Goal: Task Accomplishment & Management: Use online tool/utility

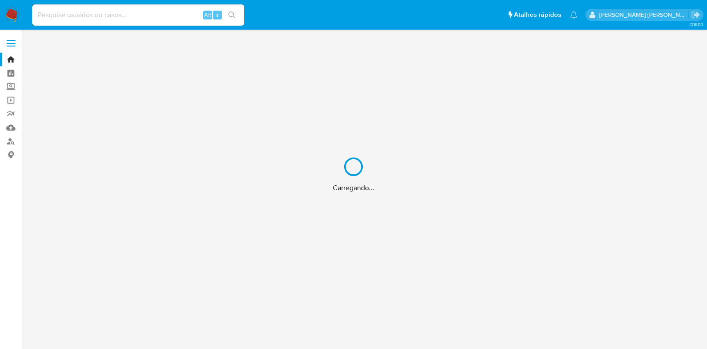
click at [79, 11] on div "Carregando..." at bounding box center [353, 174] width 707 height 349
click at [79, 15] on div "Carregando..." at bounding box center [353, 174] width 707 height 349
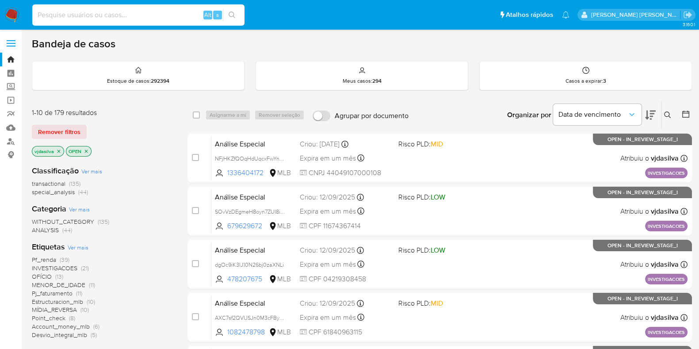
click at [77, 16] on input at bounding box center [138, 14] width 212 height 11
paste input "wrUqBnfvxsNn7C6X0YRusOYR"
type input "wrUqBnfvxsNn7C6X0YRusOYR"
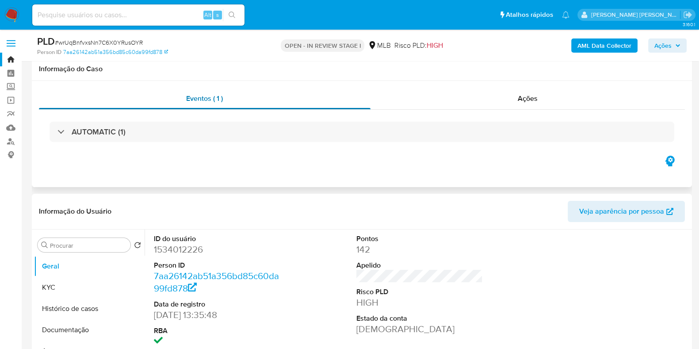
select select "10"
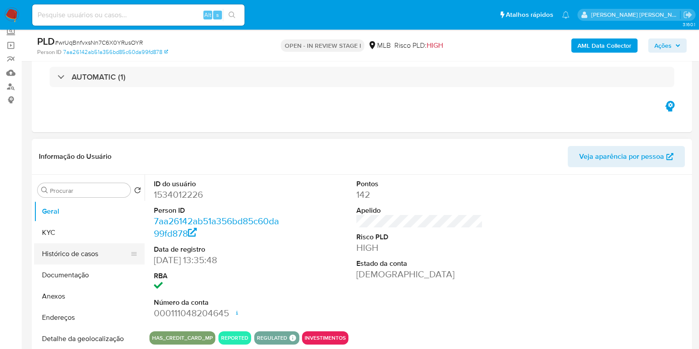
click at [79, 246] on button "Histórico de casos" at bounding box center [85, 253] width 103 height 21
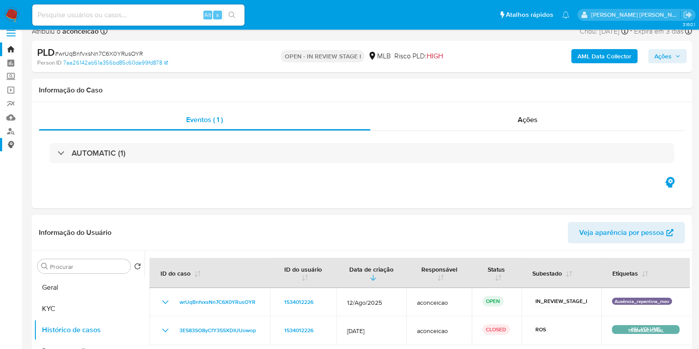
scroll to position [0, 0]
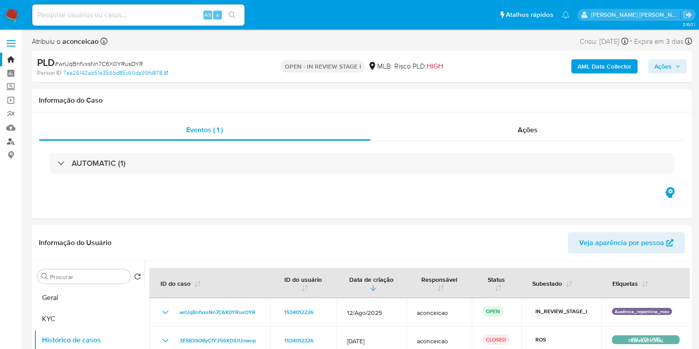
click at [12, 140] on link "Localizador de pessoas" at bounding box center [52, 141] width 105 height 14
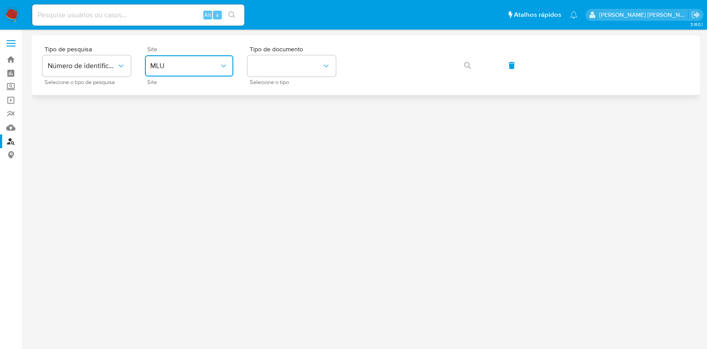
click at [214, 62] on span "MLU" at bounding box center [184, 65] width 69 height 9
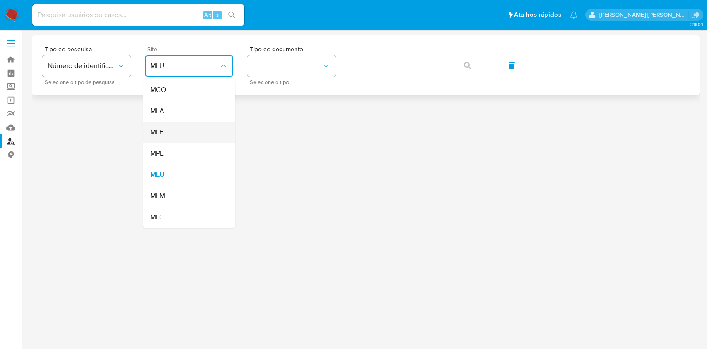
click at [180, 137] on div "MLB" at bounding box center [186, 132] width 72 height 21
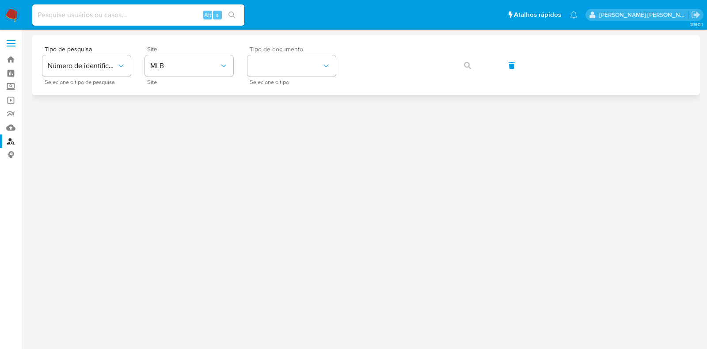
click at [305, 78] on div "Tipo de documento Selecione o tipo" at bounding box center [292, 65] width 88 height 38
click at [312, 67] on button "identificationType" at bounding box center [292, 65] width 88 height 21
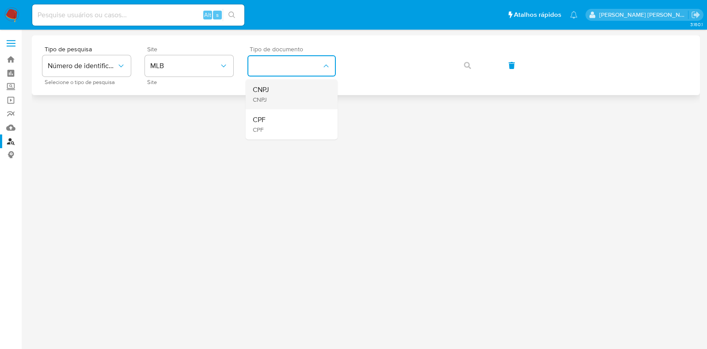
click at [298, 94] on div "CNPJ CNPJ" at bounding box center [289, 94] width 72 height 30
click at [469, 67] on icon "button" at bounding box center [467, 65] width 7 height 7
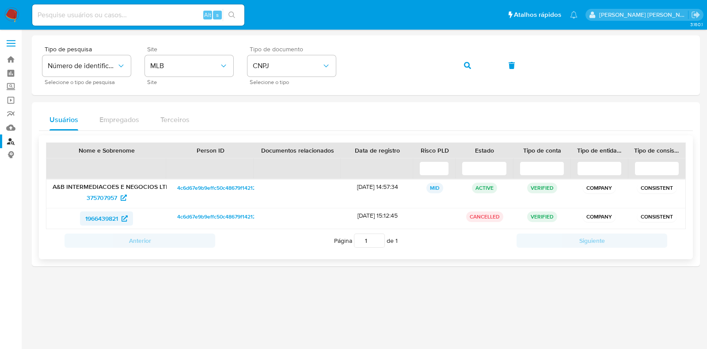
click at [115, 217] on span "1966439821" at bounding box center [101, 218] width 33 height 14
click at [119, 191] on span "375707957" at bounding box center [107, 197] width 40 height 14
click at [78, 19] on input at bounding box center [138, 14] width 212 height 11
paste input "Y6tcIHi7rYqgLHBo5b28C995"
type input "Y6tcIHi7rYqgLHBo5b28C995"
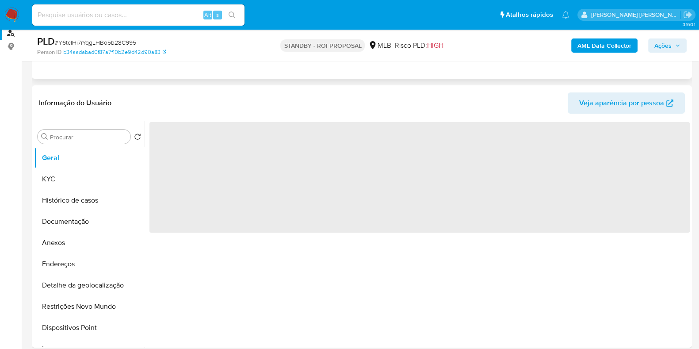
scroll to position [110, 0]
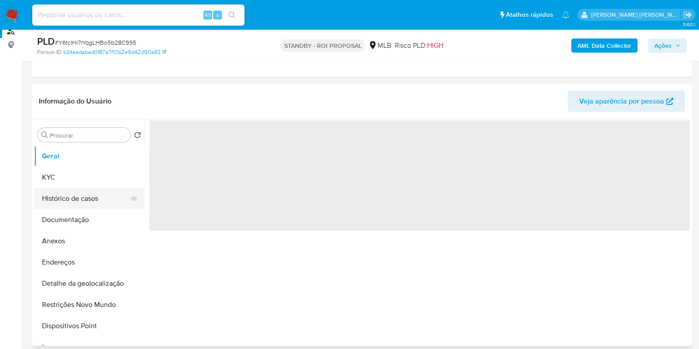
select select "10"
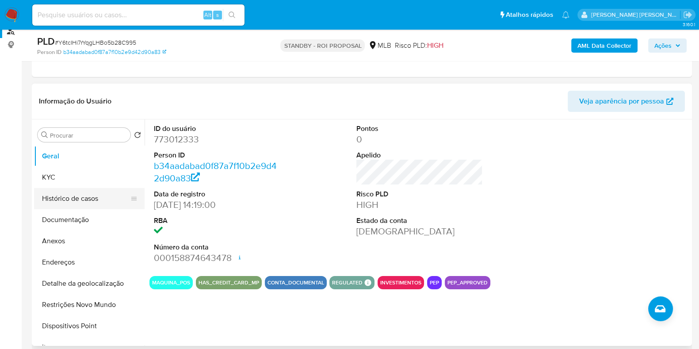
click at [80, 198] on button "Histórico de casos" at bounding box center [85, 198] width 103 height 21
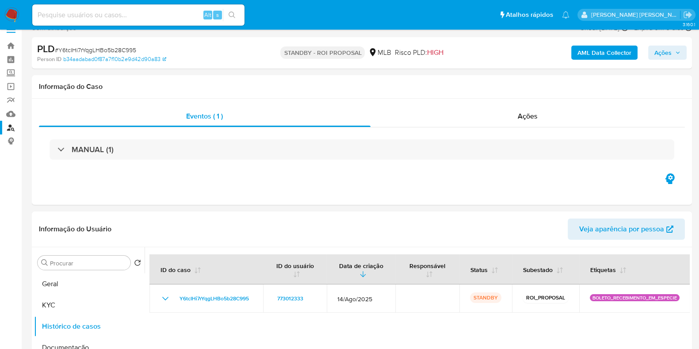
scroll to position [0, 0]
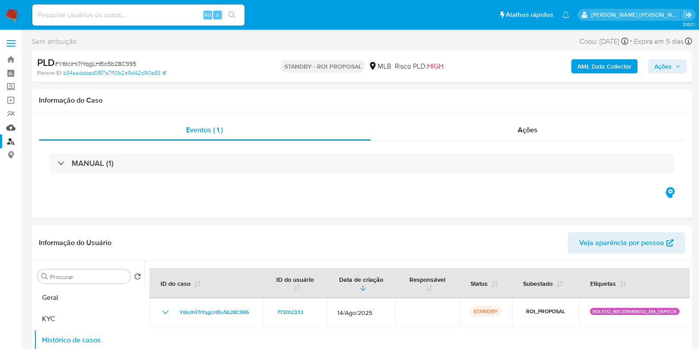
click at [15, 125] on link "Mulan" at bounding box center [52, 128] width 105 height 14
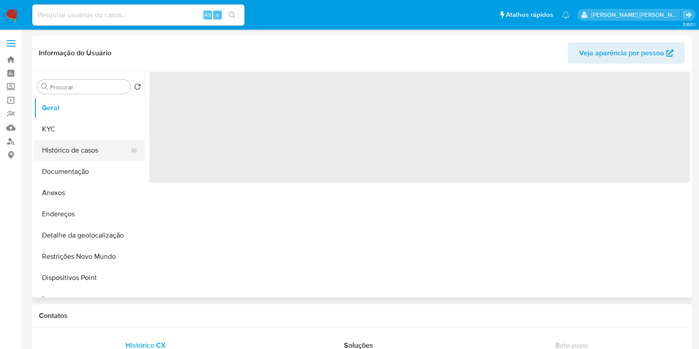
click at [65, 145] on button "Histórico de casos" at bounding box center [85, 150] width 103 height 21
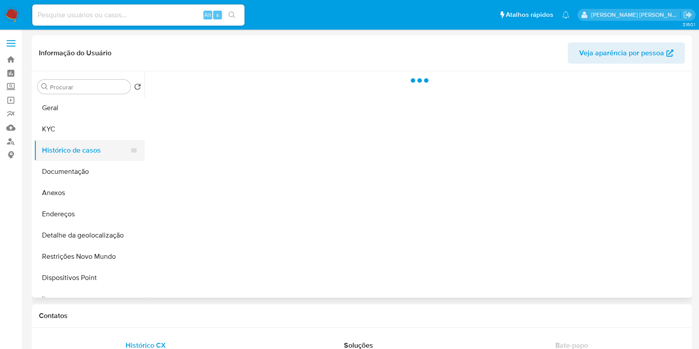
select select "10"
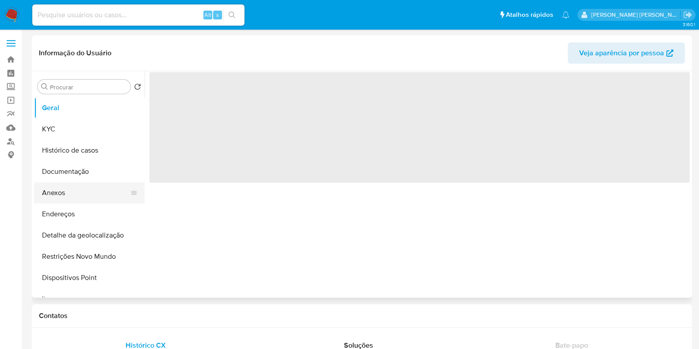
select select "10"
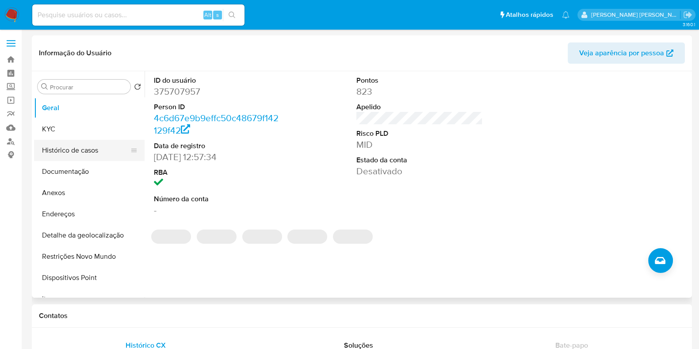
click at [115, 148] on button "Histórico de casos" at bounding box center [85, 150] width 103 height 21
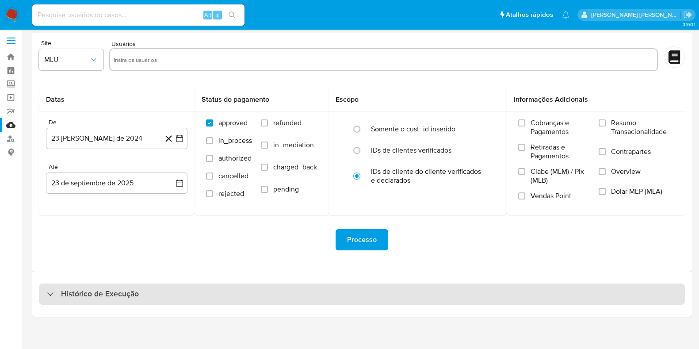
scroll to position [8, 0]
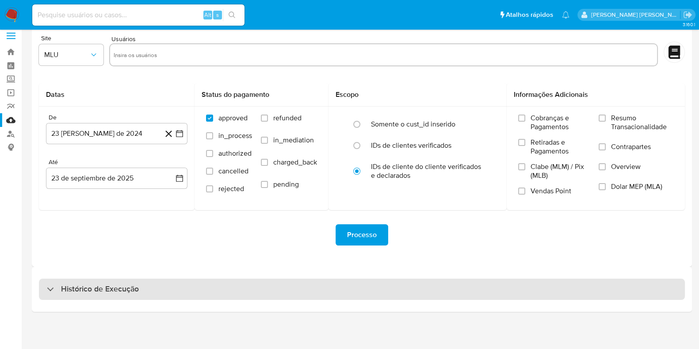
click at [188, 288] on div "Histórico de Execução" at bounding box center [362, 288] width 646 height 21
select select "10"
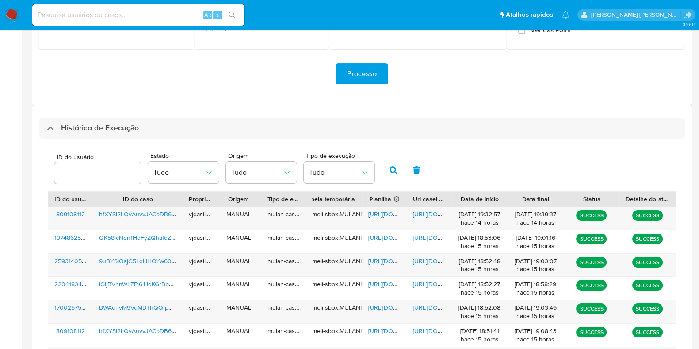
scroll to position [229, 0]
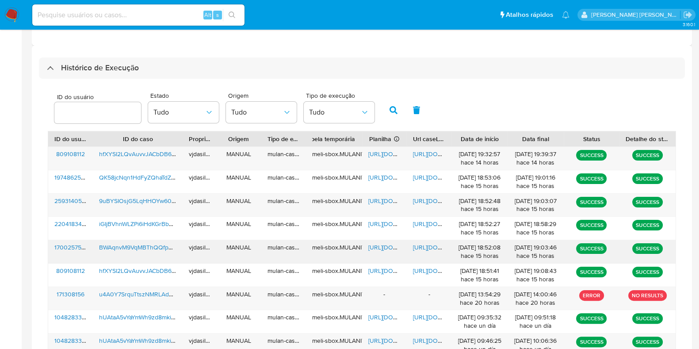
click at [428, 246] on span "https://docs.google.com/document/d/1yYxrPlx5xibCzWeK5tdJgstDcnmIhjrs7jnFMsYLRcM…" at bounding box center [443, 247] width 61 height 9
click at [156, 244] on span "BWAqnvM9VqMBThQQfp3eraHr" at bounding box center [143, 247] width 88 height 9
click at [379, 247] on span "https://docs.google.com/spreadsheets/d/1GS9fNGvWMly4qDvD80kYB2e3n6j2EP2BYyLWE6u…" at bounding box center [398, 247] width 61 height 9
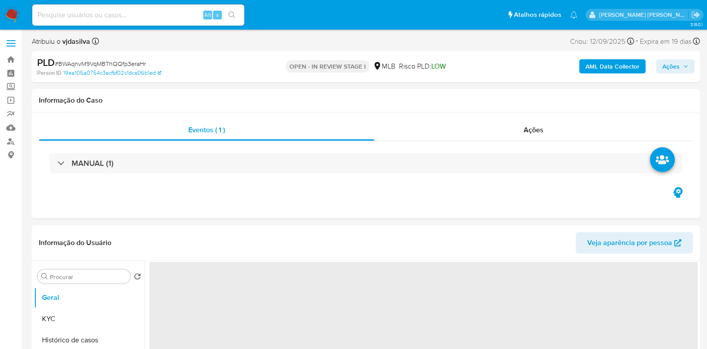
select select "10"
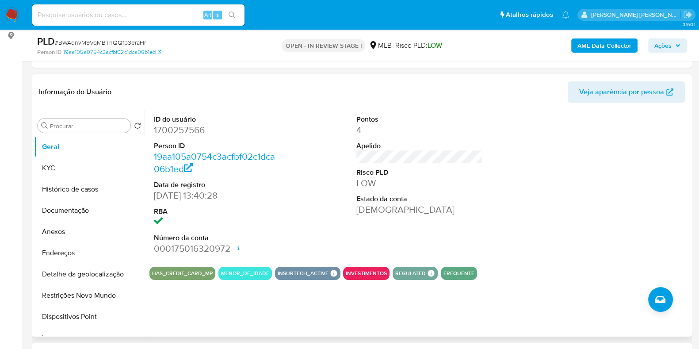
scroll to position [166, 0]
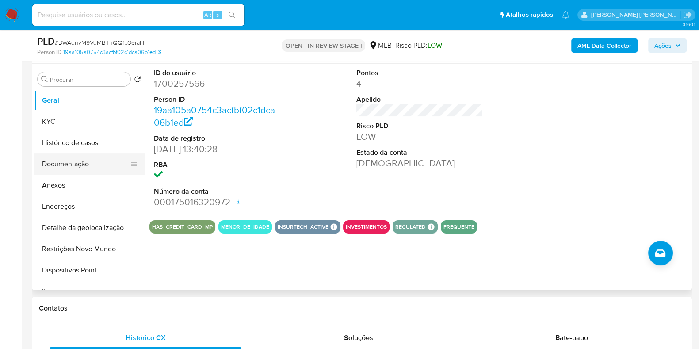
click at [79, 170] on button "Documentação" at bounding box center [85, 163] width 103 height 21
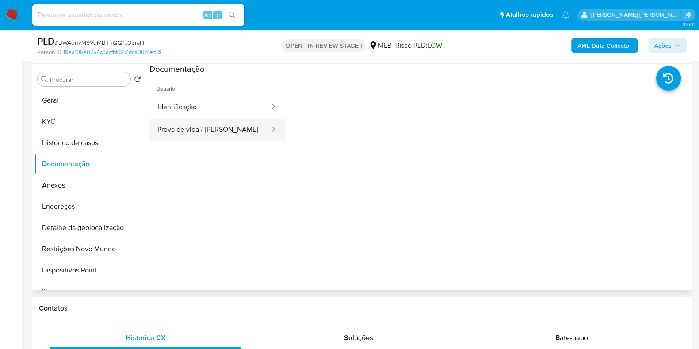
click at [204, 128] on button "Prova de vida / Selfie" at bounding box center [209, 129] width 121 height 23
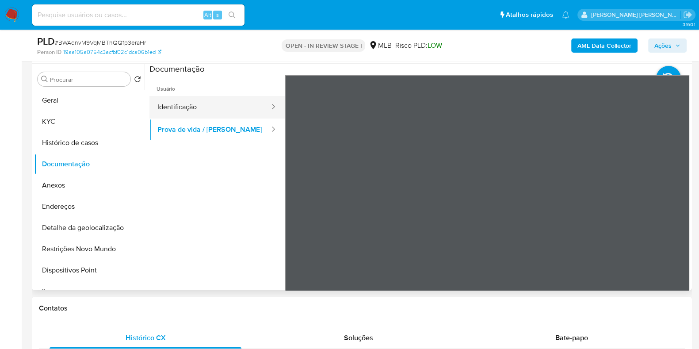
click at [201, 109] on button "Identificação" at bounding box center [209, 107] width 121 height 23
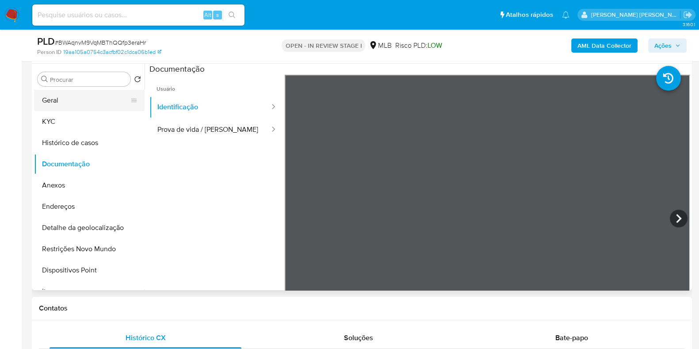
click at [80, 107] on button "Geral" at bounding box center [85, 100] width 103 height 21
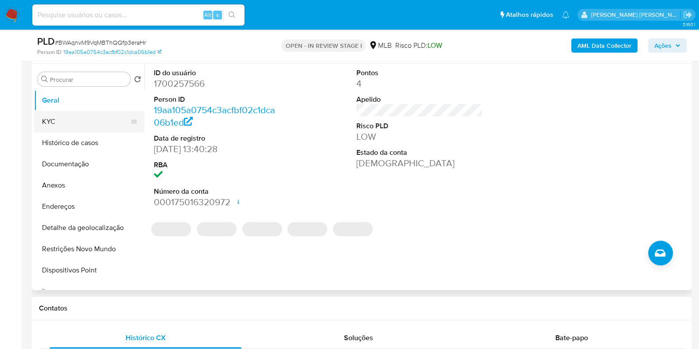
click at [41, 115] on button "KYC" at bounding box center [85, 121] width 103 height 21
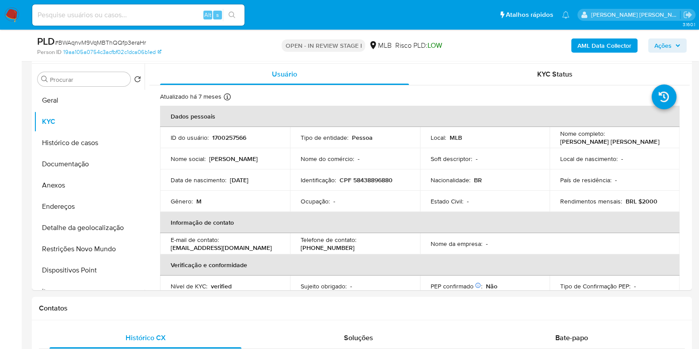
scroll to position [110, 0]
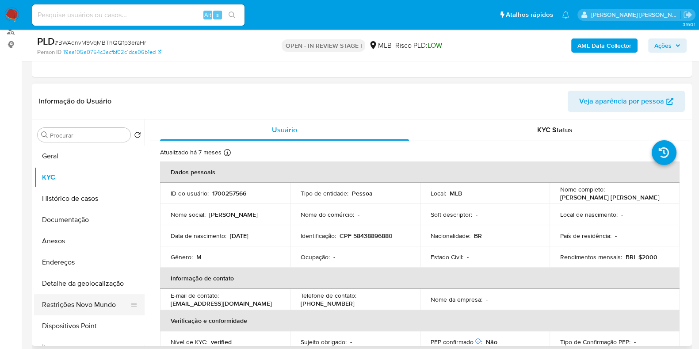
click at [84, 304] on button "Restrições Novo Mundo" at bounding box center [85, 304] width 103 height 21
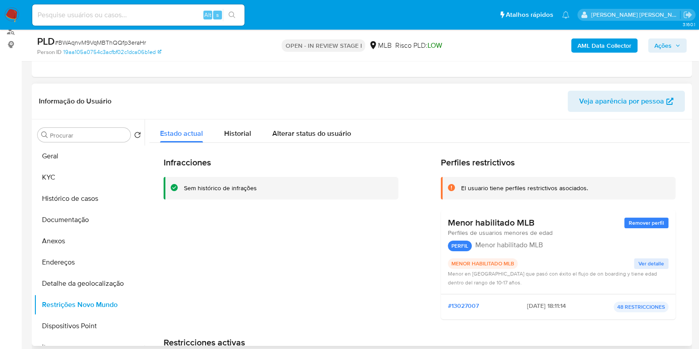
drag, startPoint x: 443, startPoint y: 224, endPoint x: 538, endPoint y: 224, distance: 95.0
click at [538, 224] on div "Menor habilitado MLB Remover perfil Perfiles de usuarios menores de edad PERFIL…" at bounding box center [558, 252] width 235 height 84
click at [56, 171] on button "KYC" at bounding box center [85, 177] width 103 height 21
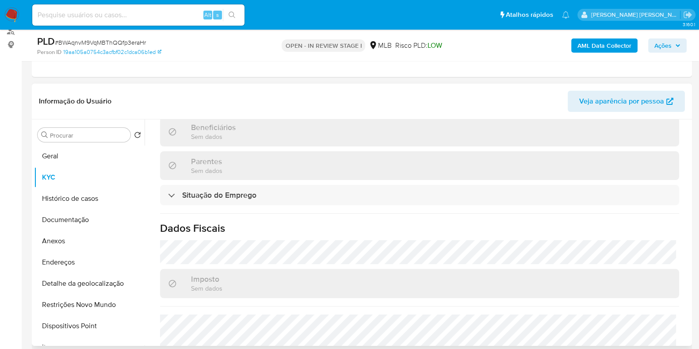
scroll to position [401, 0]
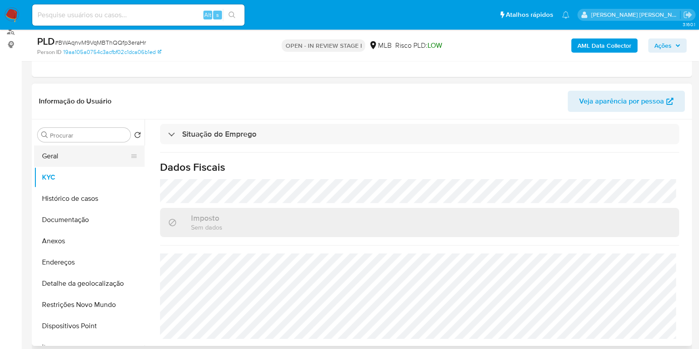
click at [70, 151] on button "Geral" at bounding box center [85, 155] width 103 height 21
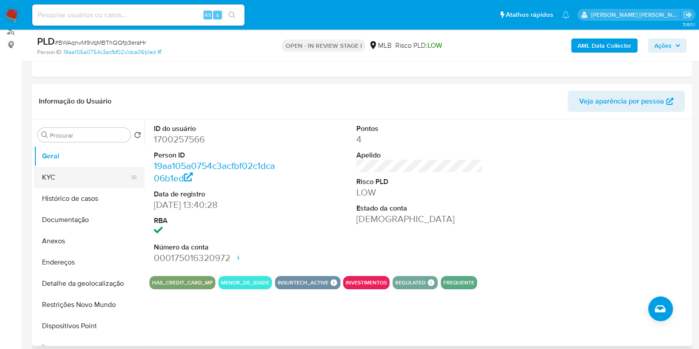
click at [49, 175] on button "KYC" at bounding box center [85, 177] width 103 height 21
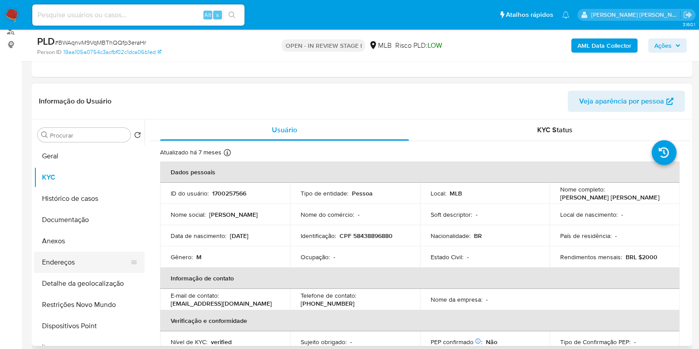
click at [58, 261] on button "Endereços" at bounding box center [85, 261] width 103 height 21
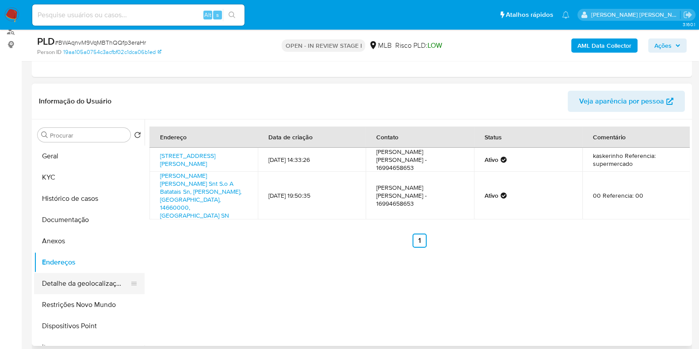
click at [93, 282] on button "Detalhe da geolocalização" at bounding box center [85, 283] width 103 height 21
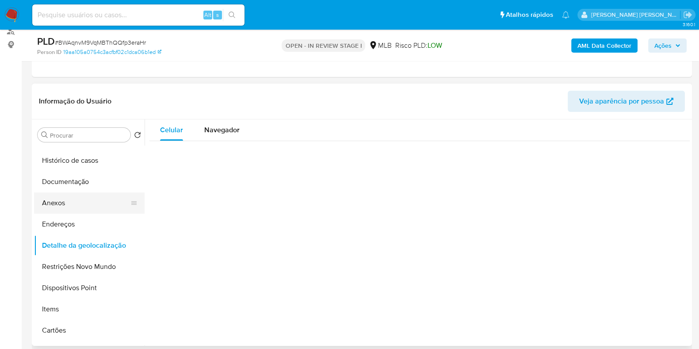
scroll to position [55, 0]
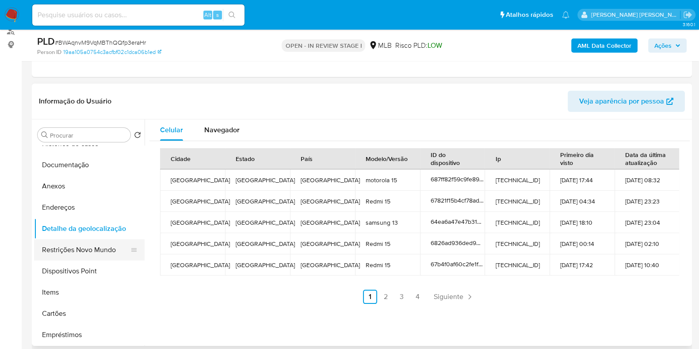
click at [105, 245] on button "Restrições Novo Mundo" at bounding box center [85, 249] width 103 height 21
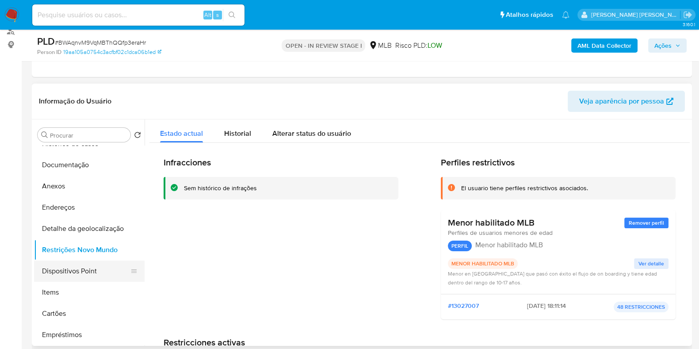
click at [64, 267] on button "Dispositivos Point" at bounding box center [85, 270] width 103 height 21
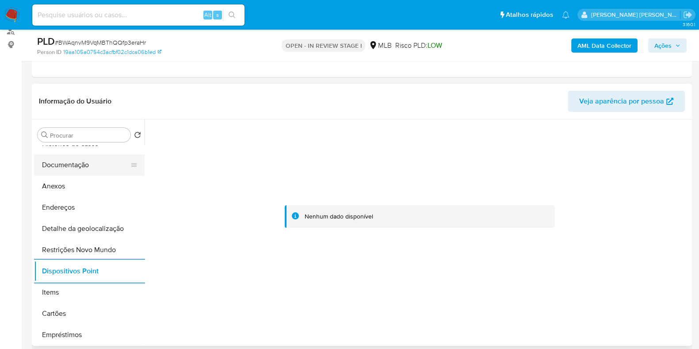
scroll to position [0, 0]
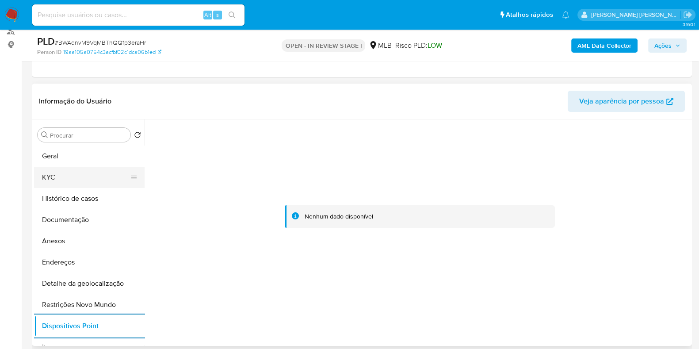
click at [65, 178] on button "KYC" at bounding box center [85, 177] width 103 height 21
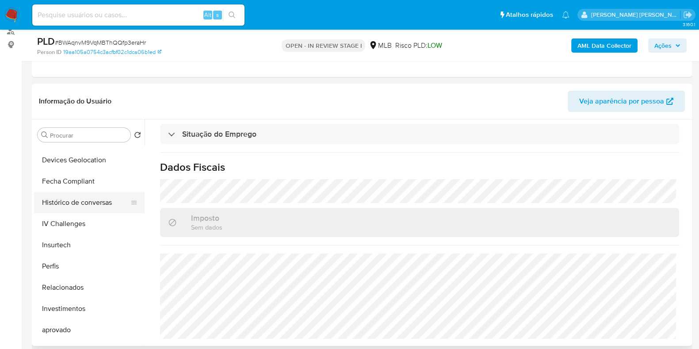
scroll to position [458, 0]
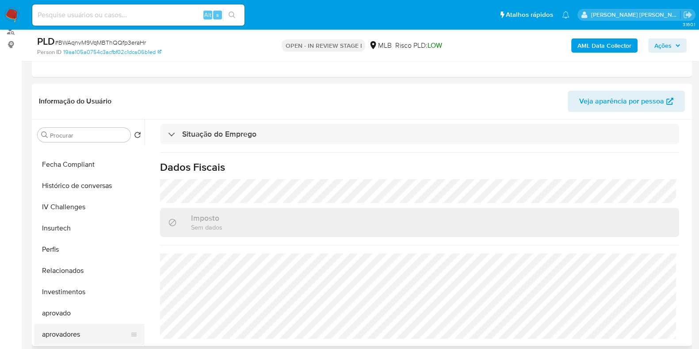
click at [60, 328] on button "aprovadores" at bounding box center [85, 334] width 103 height 21
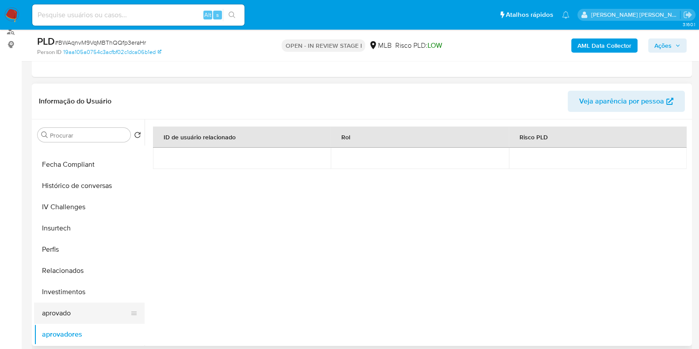
click at [76, 312] on button "aprovado" at bounding box center [85, 312] width 103 height 21
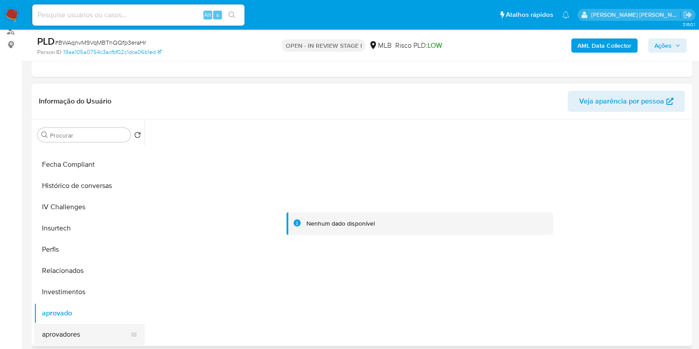
click at [69, 331] on button "aprovadores" at bounding box center [85, 334] width 103 height 21
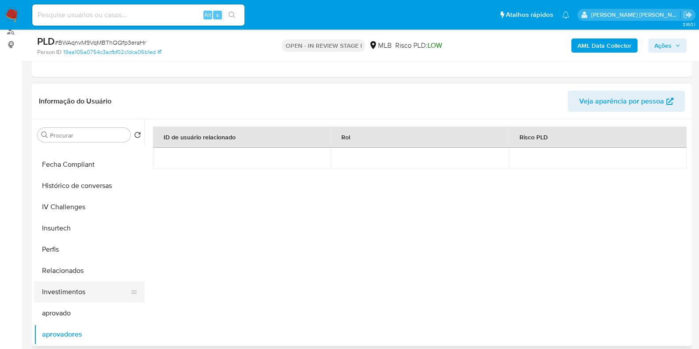
click at [78, 290] on button "Investimentos" at bounding box center [85, 291] width 103 height 21
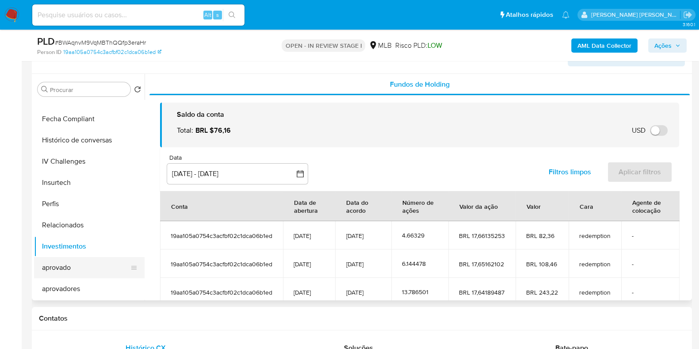
scroll to position [166, 0]
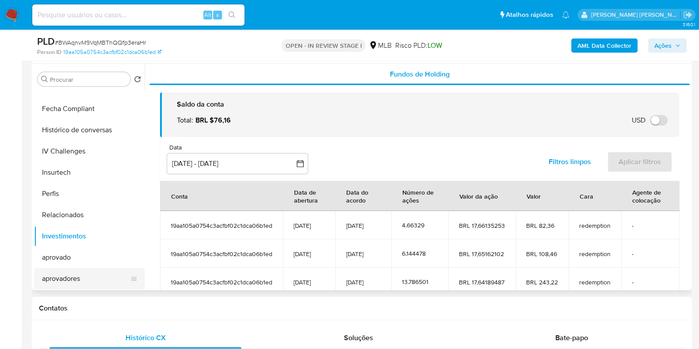
click at [61, 279] on button "aprovadores" at bounding box center [85, 278] width 103 height 21
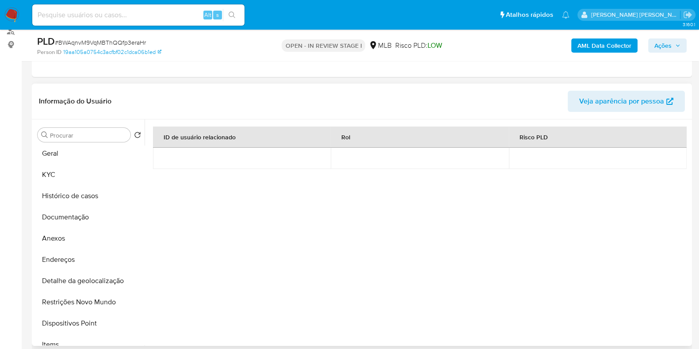
scroll to position [0, 0]
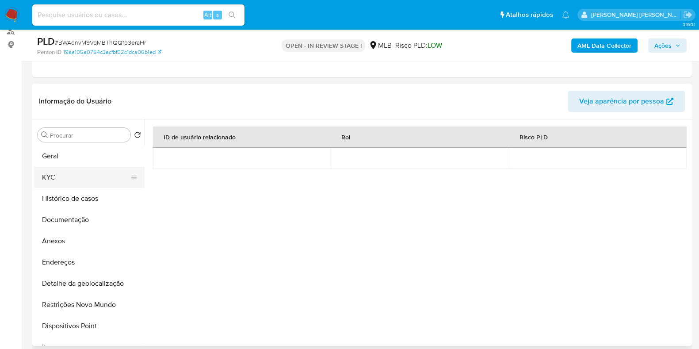
click at [65, 182] on button "KYC" at bounding box center [85, 177] width 103 height 21
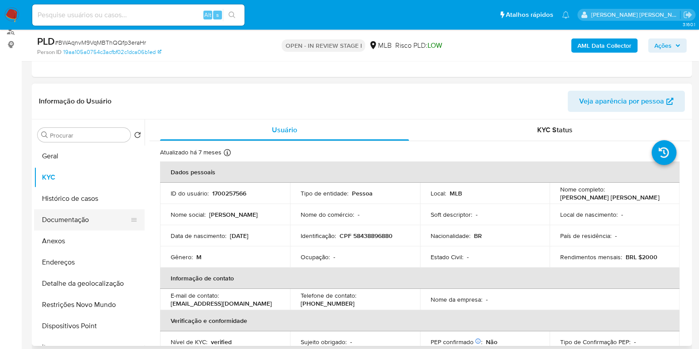
click at [98, 223] on button "Documentação" at bounding box center [85, 219] width 103 height 21
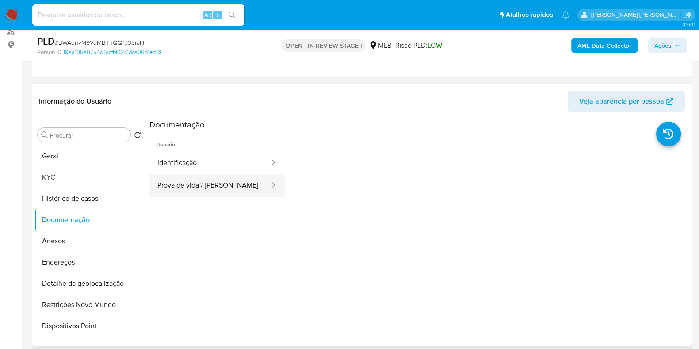
click at [190, 185] on button "Prova de vida / Selfie" at bounding box center [209, 185] width 121 height 23
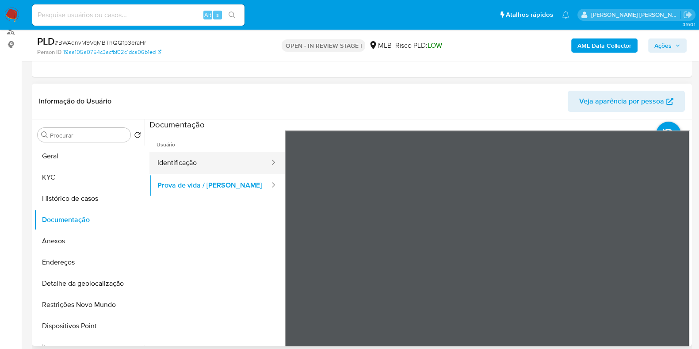
click at [245, 169] on button "Identificação" at bounding box center [209, 163] width 121 height 23
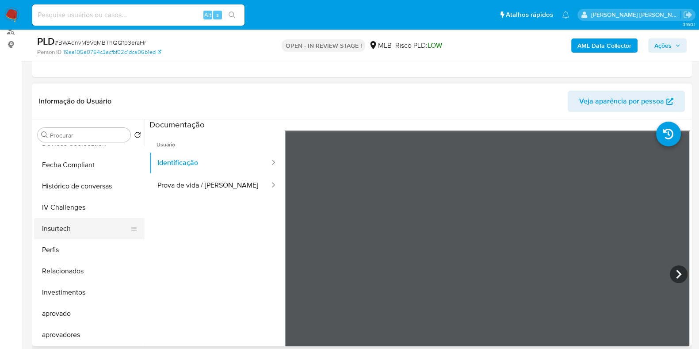
scroll to position [458, 0]
click at [68, 329] on button "aprovadores" at bounding box center [85, 334] width 103 height 21
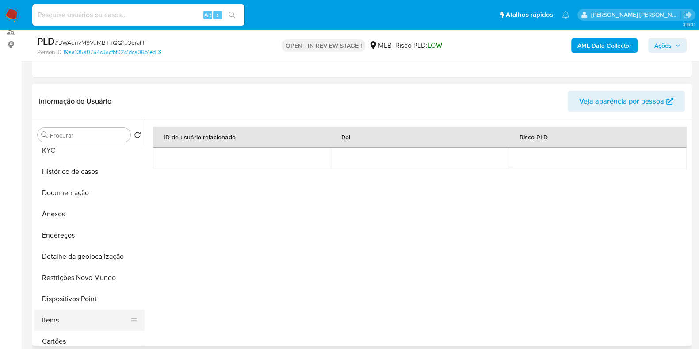
scroll to position [16, 0]
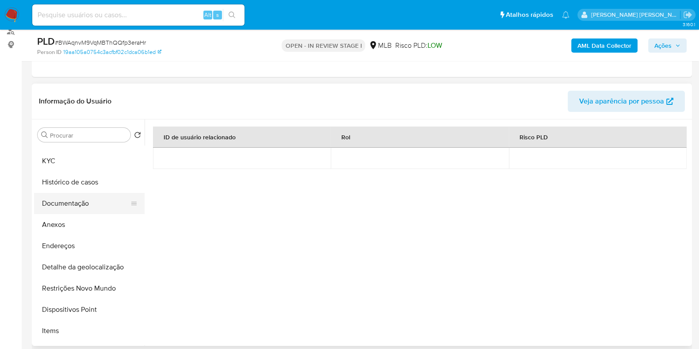
click at [84, 208] on button "Documentação" at bounding box center [85, 203] width 103 height 21
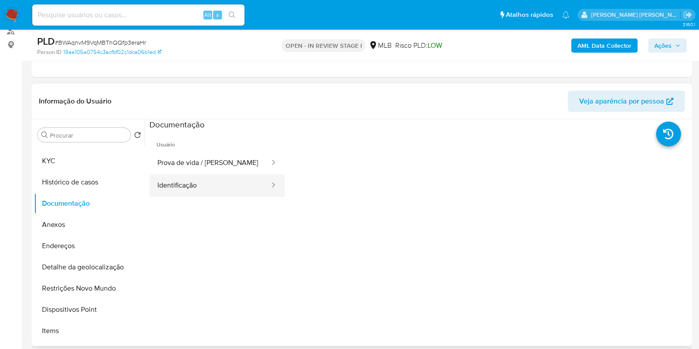
click at [201, 183] on button "Identificação" at bounding box center [209, 185] width 121 height 23
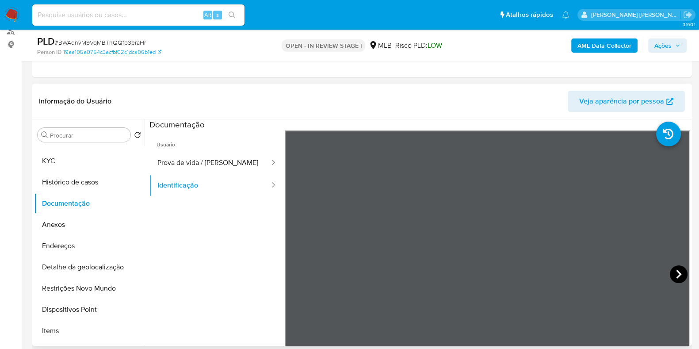
click at [678, 276] on icon at bounding box center [679, 274] width 18 height 18
click at [222, 167] on button "Prova de vida / Selfie" at bounding box center [209, 163] width 121 height 23
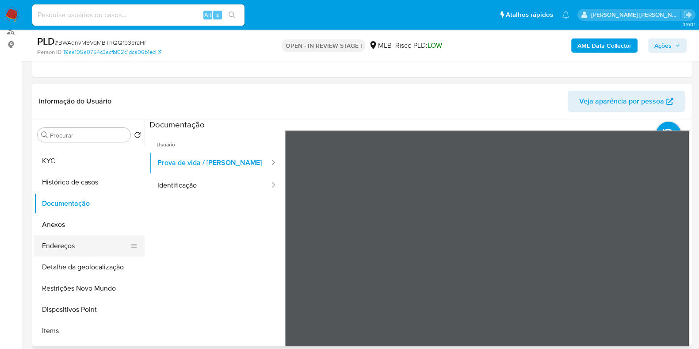
click at [58, 250] on button "Endereços" at bounding box center [85, 245] width 103 height 21
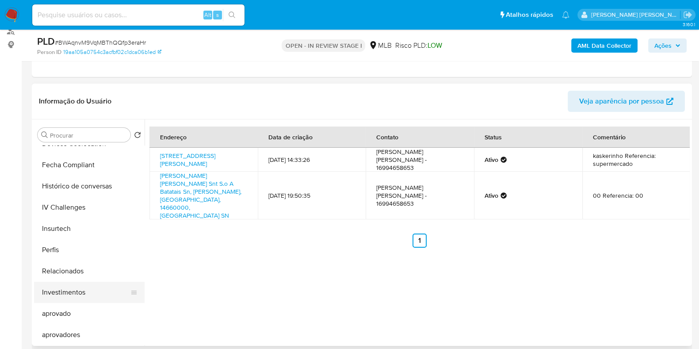
scroll to position [458, 0]
click at [61, 331] on button "aprovadores" at bounding box center [85, 334] width 103 height 21
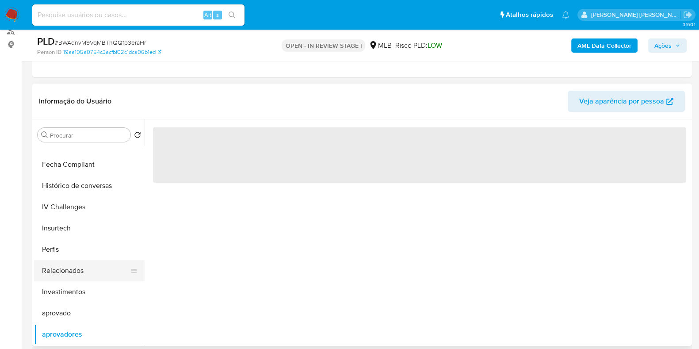
click at [77, 268] on button "Relacionados" at bounding box center [85, 270] width 103 height 21
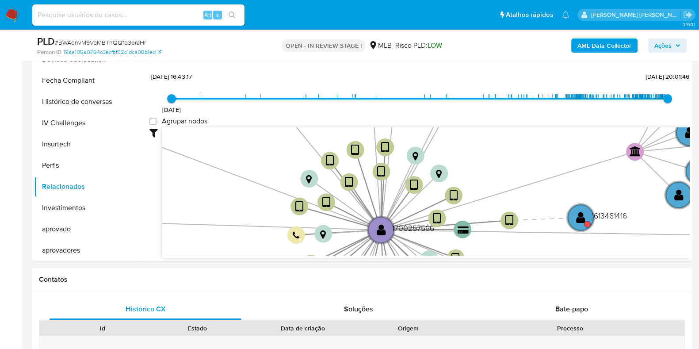
scroll to position [196, 0]
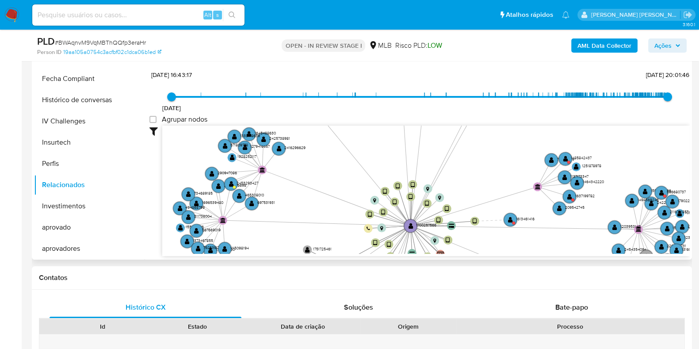
drag, startPoint x: 254, startPoint y: 201, endPoint x: 329, endPoint y: 232, distance: 81.7
click at [329, 232] on icon "device-664cfe178be4eeff411cea5d  user-1700257566  1700257566 device-668fec403…" at bounding box center [425, 190] width 527 height 128
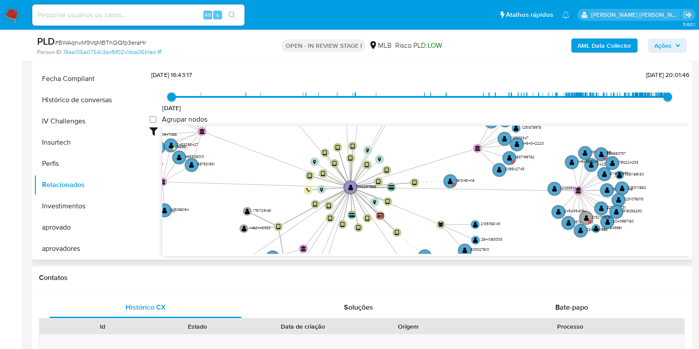
drag, startPoint x: 314, startPoint y: 221, endPoint x: 256, endPoint y: 183, distance: 69.9
click at [256, 183] on icon "device-664cfe178be4eeff411cea5d  user-1700257566  1700257566 device-668fec403…" at bounding box center [425, 190] width 527 height 128
click at [451, 177] on circle at bounding box center [449, 180] width 15 height 15
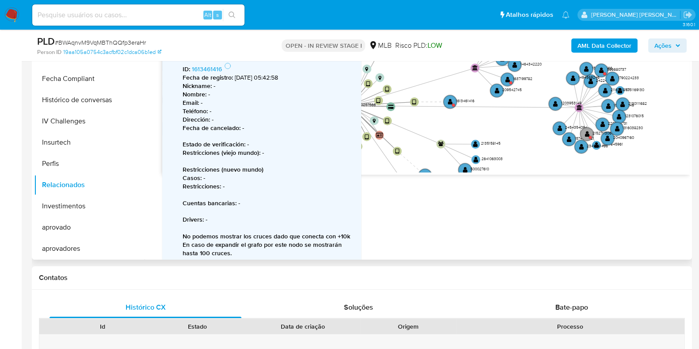
scroll to position [86, 0]
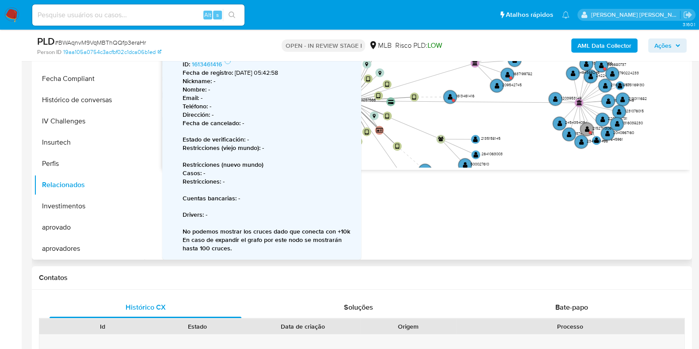
click at [413, 208] on div "Acesse o Manual do usuário 28/06/2021 28/06/2021, 16:43:17 21/09/2025, 20:01:46…" at bounding box center [417, 146] width 545 height 226
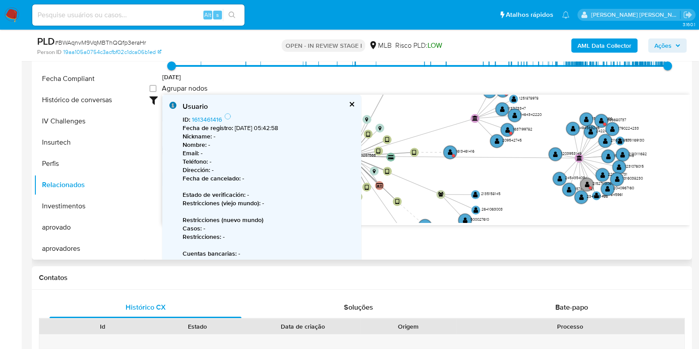
click at [469, 243] on div "Filtros Confianza alta Device Tarjeta Persona validada Teléfono validado Confia…" at bounding box center [419, 176] width 540 height 163
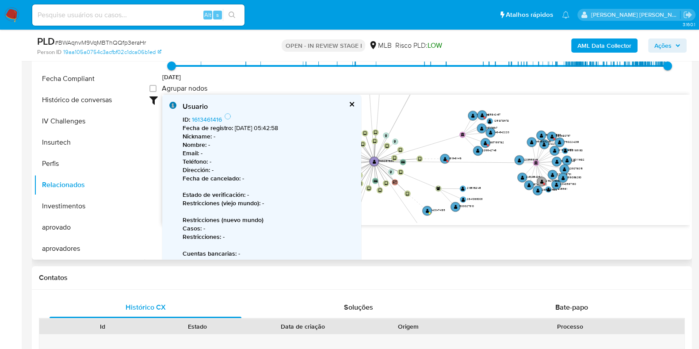
click at [431, 173] on icon "device-664cfe178be4eeff411cea5d  user-1700257566  1700257566 device-668fec403…" at bounding box center [425, 159] width 527 height 128
click at [392, 182] on text "" at bounding box center [394, 182] width 5 height 4
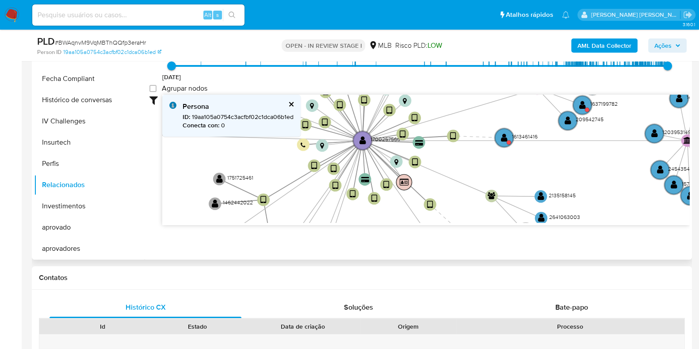
click at [405, 180] on text "" at bounding box center [404, 182] width 9 height 8
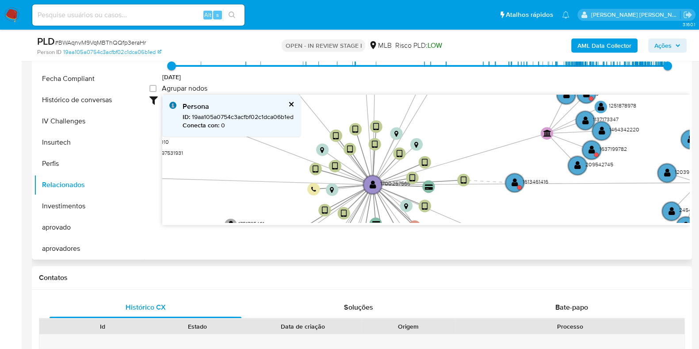
drag, startPoint x: 265, startPoint y: 168, endPoint x: 276, endPoint y: 212, distance: 44.7
click at [276, 212] on icon "device-664cfe178be4eeff411cea5d  user-1700257566  1700257566 device-668fec403…" at bounding box center [425, 159] width 527 height 128
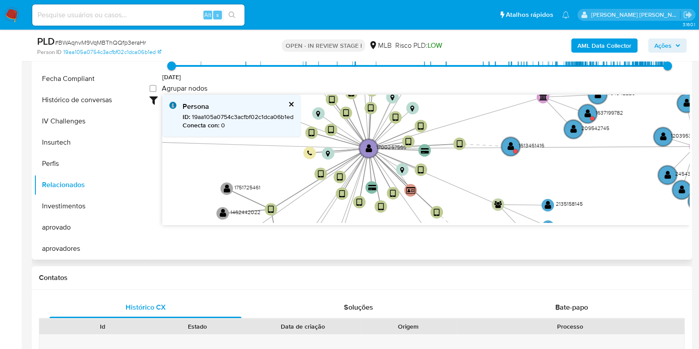
drag, startPoint x: 441, startPoint y: 141, endPoint x: 437, endPoint y: 105, distance: 36.0
click at [437, 105] on icon "device-664cfe178be4eeff411cea5d  user-1700257566  1700257566 device-668fec403…" at bounding box center [425, 159] width 527 height 128
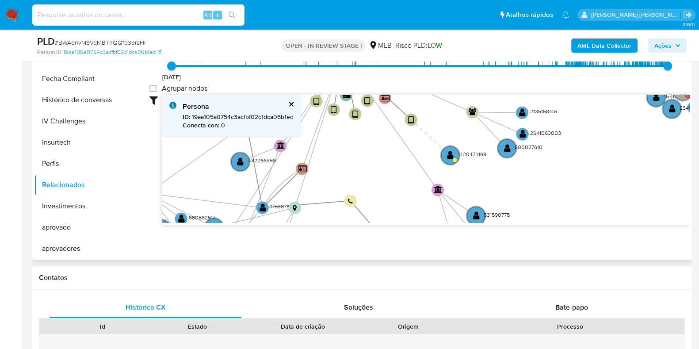
drag, startPoint x: 462, startPoint y: 162, endPoint x: 435, endPoint y: 70, distance: 95.4
click at [435, 70] on div "28/06/2021 28/06/2021, 16:43:17 21/09/2025, 20:01:46 Agrupar nodos Filtros Conf…" at bounding box center [419, 147] width 540 height 220
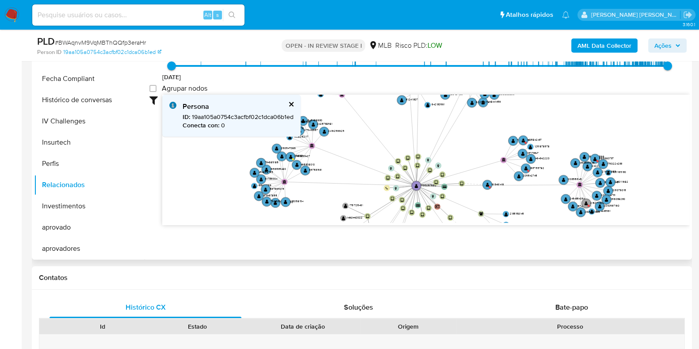
drag, startPoint x: 293, startPoint y: 162, endPoint x: 310, endPoint y: 214, distance: 55.5
click at [310, 214] on icon "device-664cfe178be4eeff411cea5d  user-1700257566  1700257566 device-668fec403…" at bounding box center [425, 159] width 527 height 128
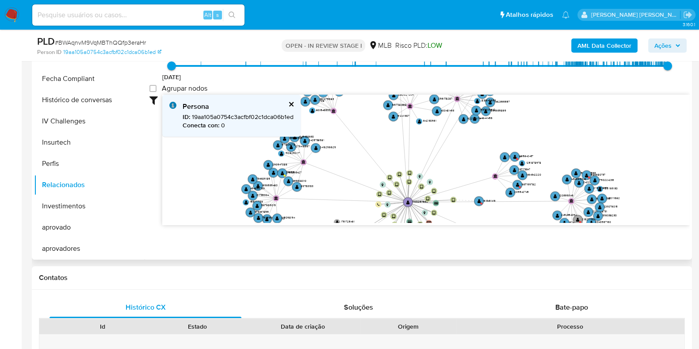
drag, startPoint x: 335, startPoint y: 162, endPoint x: 328, endPoint y: 175, distance: 14.0
click at [328, 175] on icon "device-664cfe178be4eeff411cea5d  user-1700257566  1700257566 device-668fec403…" at bounding box center [425, 159] width 527 height 128
click at [305, 160] on text "" at bounding box center [303, 162] width 4 height 4
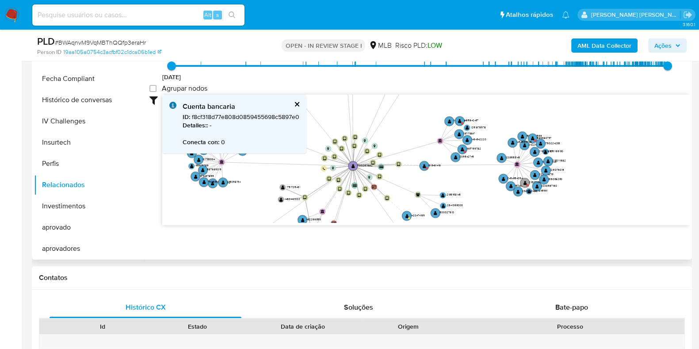
drag, startPoint x: 395, startPoint y: 153, endPoint x: 340, endPoint y: 117, distance: 65.1
click at [340, 117] on icon "device-664cfe178be4eeff411cea5d  user-1700257566  1700257566 device-668fec403…" at bounding box center [425, 159] width 527 height 128
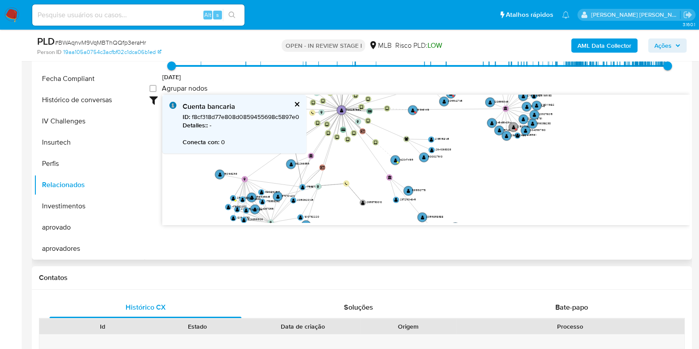
drag, startPoint x: 423, startPoint y: 174, endPoint x: 411, endPoint y: 118, distance: 57.0
click at [411, 118] on icon "device-664cfe178be4eeff411cea5d  user-1700257566  1700257566 device-668fec403…" at bounding box center [425, 159] width 527 height 128
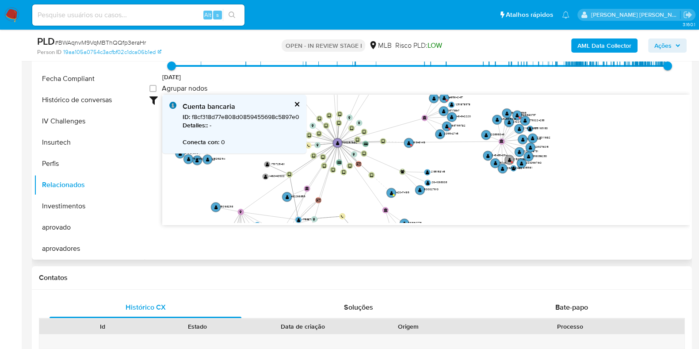
drag, startPoint x: 373, startPoint y: 158, endPoint x: 361, endPoint y: 204, distance: 47.5
click at [361, 204] on icon "device-664cfe178be4eeff411cea5d  user-1700257566  1700257566 device-668fec403…" at bounding box center [425, 159] width 527 height 128
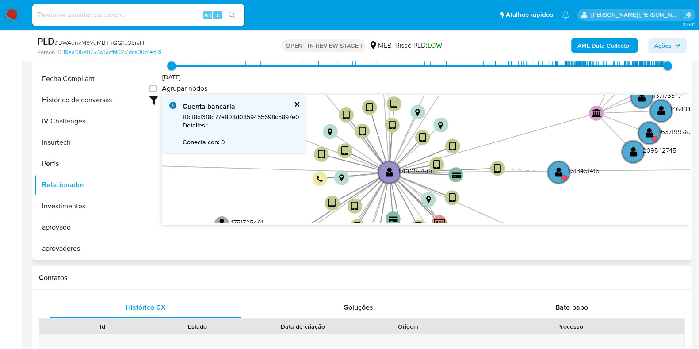
drag, startPoint x: 423, startPoint y: 230, endPoint x: 433, endPoint y: 253, distance: 24.8
click at [433, 253] on div "Filtros Confianza alta Device Tarjeta Persona validada Teléfono validado Confia…" at bounding box center [419, 176] width 540 height 163
click at [387, 169] on text "" at bounding box center [389, 172] width 8 height 11
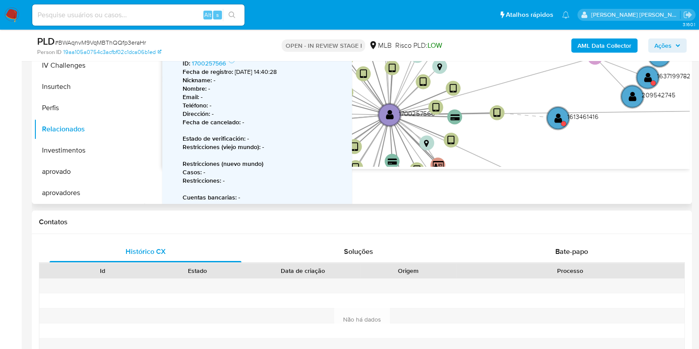
scroll to position [14, 0]
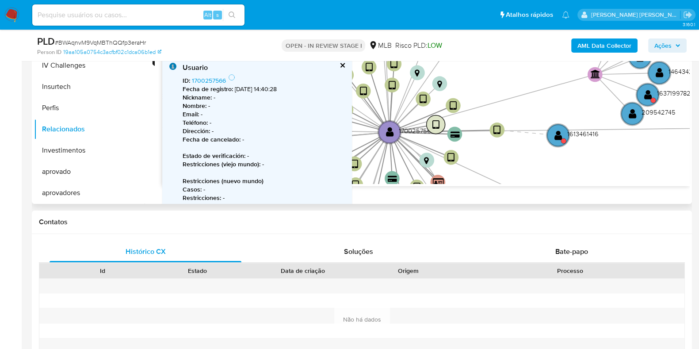
click at [435, 124] on text "" at bounding box center [435, 124] width 7 height 11
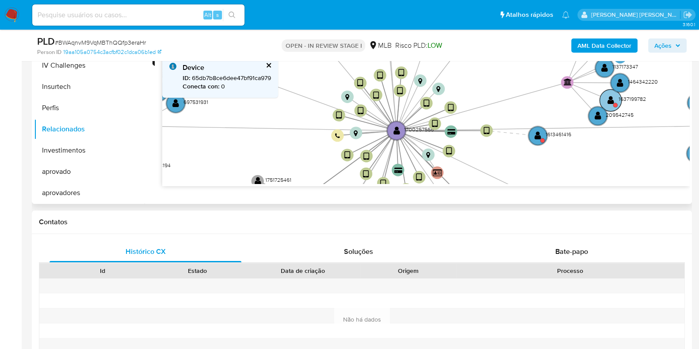
click at [611, 100] on text "" at bounding box center [610, 100] width 7 height 9
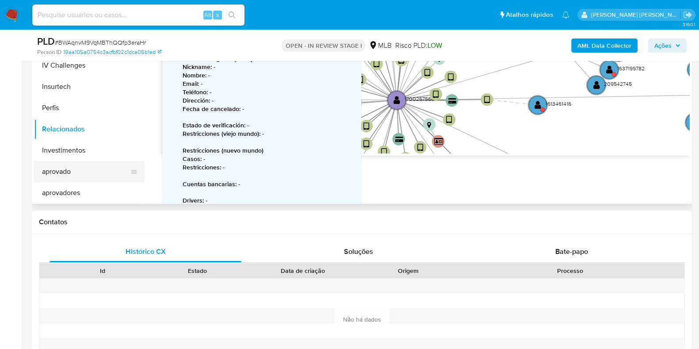
scroll to position [0, 0]
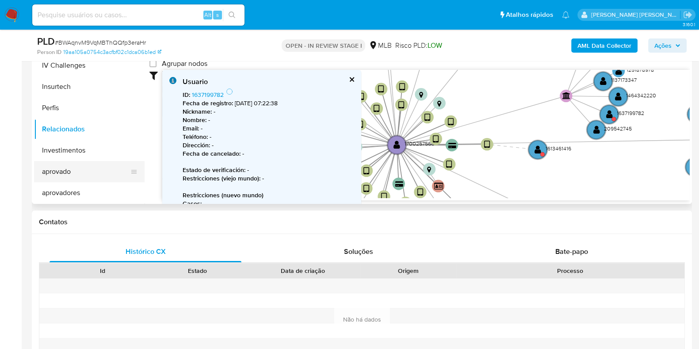
click at [57, 167] on button "aprovado" at bounding box center [85, 171] width 103 height 21
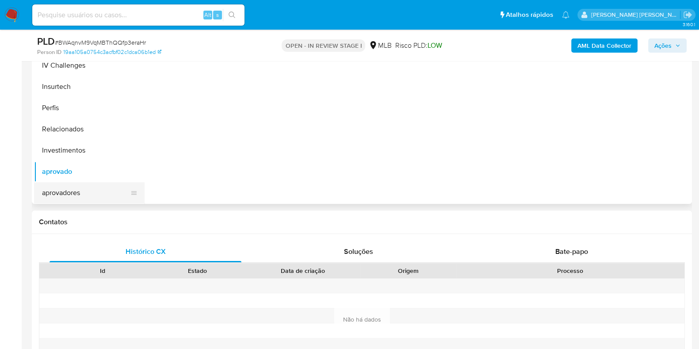
click at [69, 188] on button "aprovadores" at bounding box center [85, 192] width 103 height 21
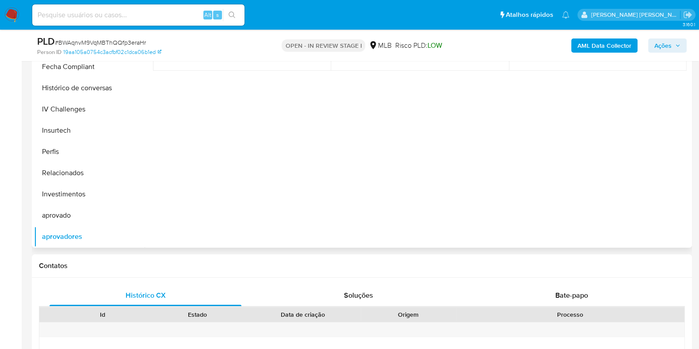
scroll to position [141, 0]
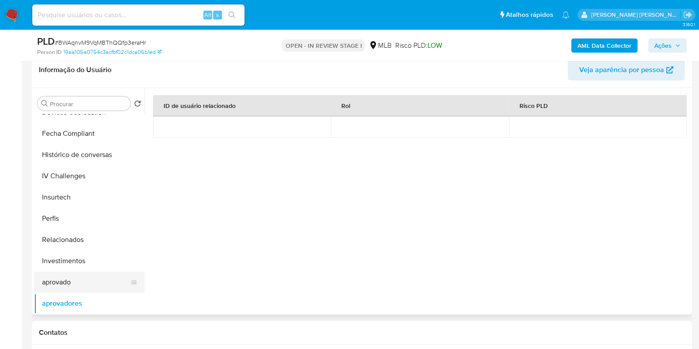
click at [51, 286] on button "aprovado" at bounding box center [85, 281] width 103 height 21
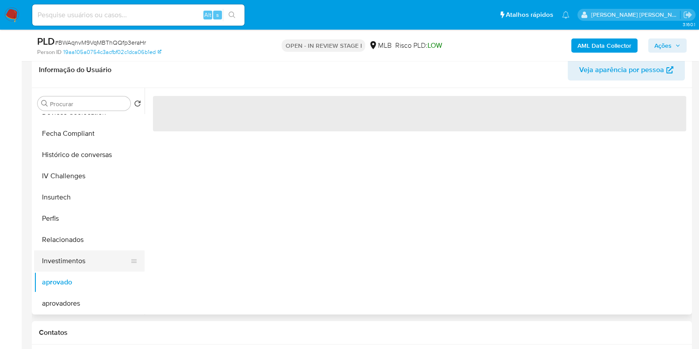
click at [71, 263] on button "Investimentos" at bounding box center [85, 260] width 103 height 21
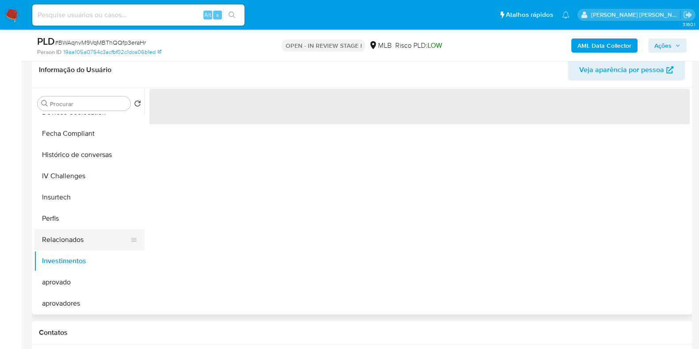
click at [74, 246] on button "Relacionados" at bounding box center [85, 239] width 103 height 21
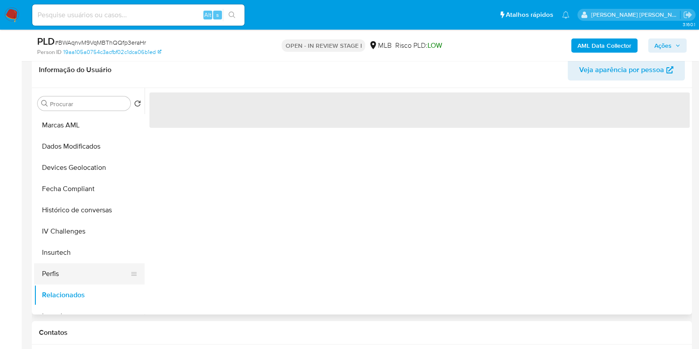
click at [62, 274] on button "Perfis" at bounding box center [85, 273] width 103 height 21
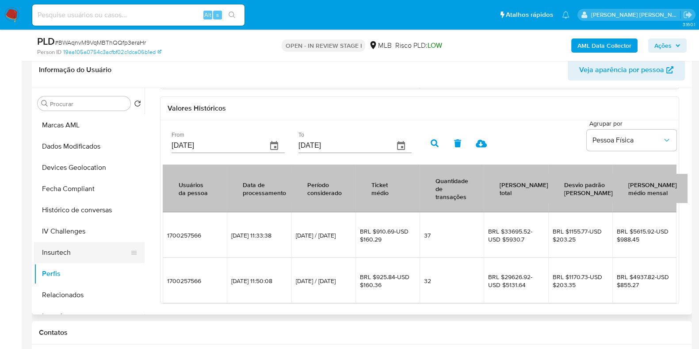
click at [93, 248] on button "Insurtech" at bounding box center [85, 252] width 103 height 21
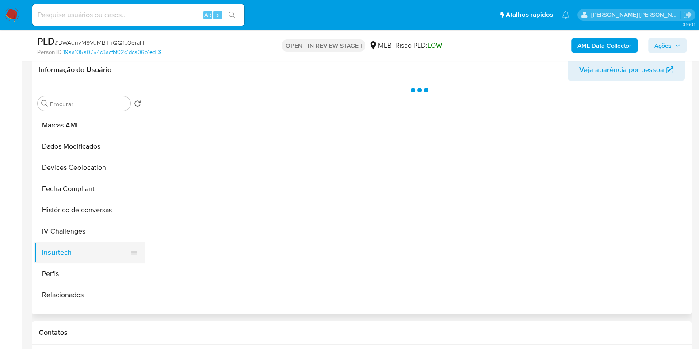
scroll to position [0, 0]
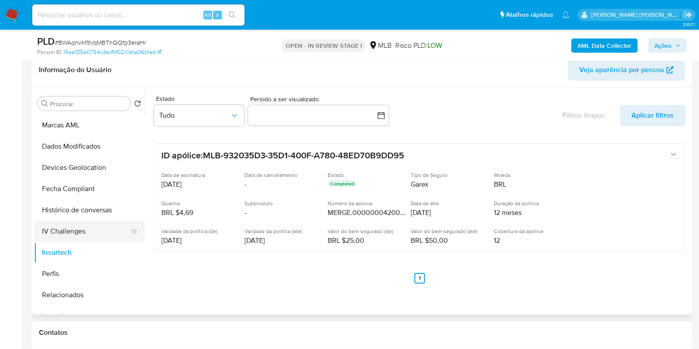
click at [100, 231] on button "IV Challenges" at bounding box center [85, 231] width 103 height 21
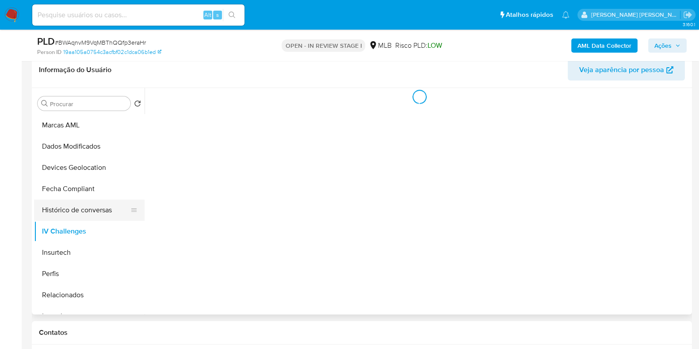
click at [102, 213] on button "Histórico de conversas" at bounding box center [85, 209] width 103 height 21
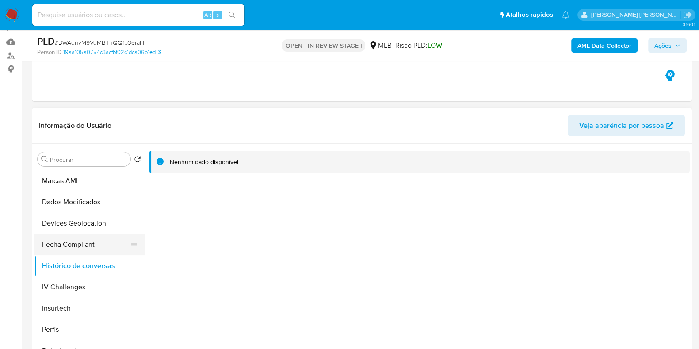
click at [87, 242] on button "Fecha Compliant" at bounding box center [85, 244] width 103 height 21
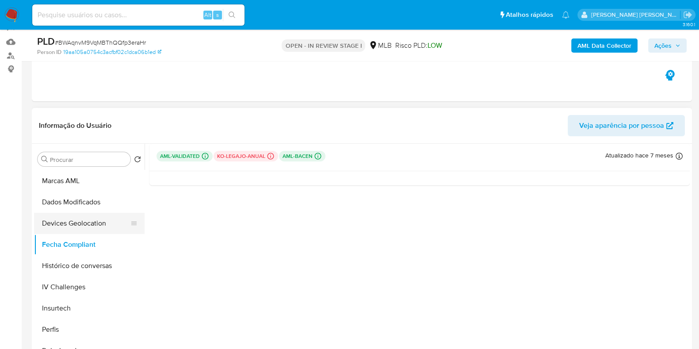
click at [92, 229] on button "Devices Geolocation" at bounding box center [85, 223] width 103 height 21
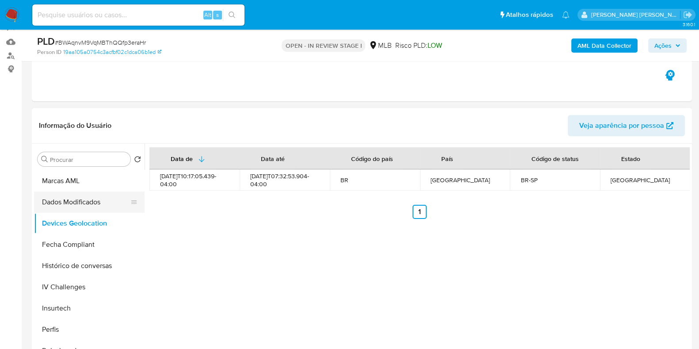
click at [82, 211] on button "Dados Modificados" at bounding box center [85, 201] width 103 height 21
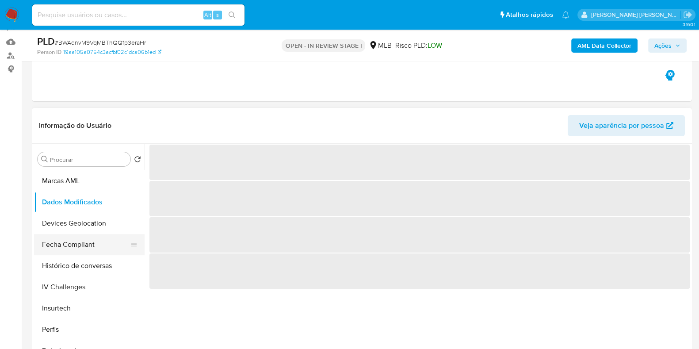
scroll to position [347, 0]
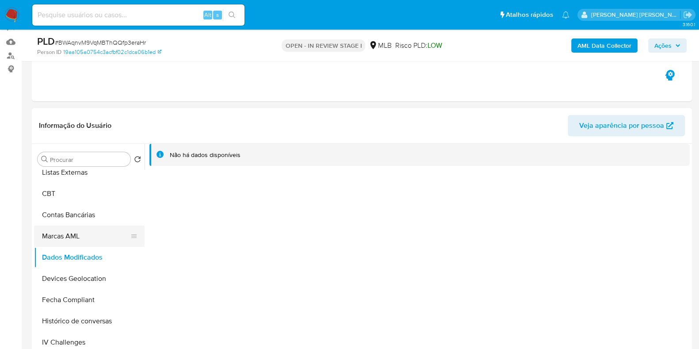
click at [78, 240] on button "Marcas AML" at bounding box center [85, 235] width 103 height 21
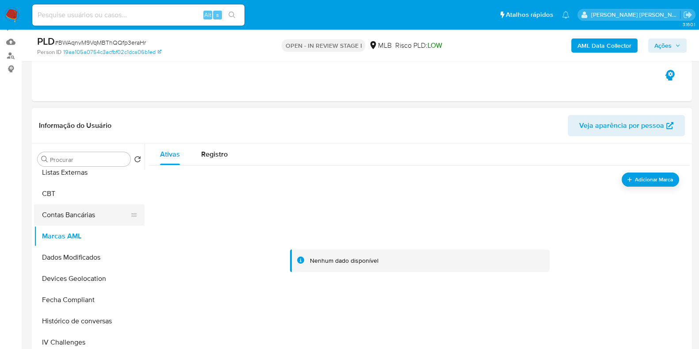
click at [81, 220] on button "Contas Bancárias" at bounding box center [85, 214] width 103 height 21
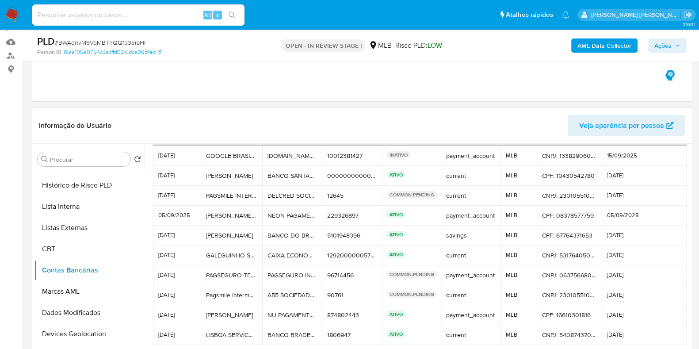
scroll to position [42, 0]
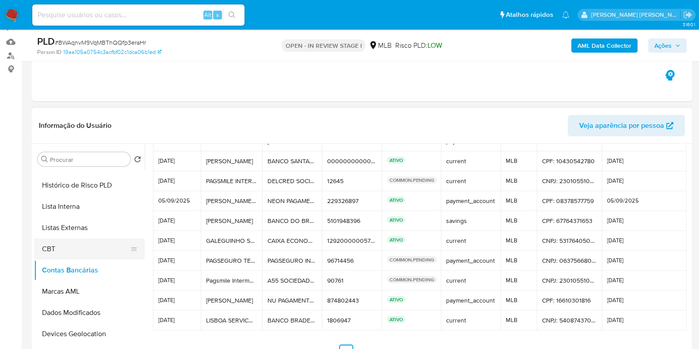
click at [66, 244] on button "CBT" at bounding box center [85, 248] width 103 height 21
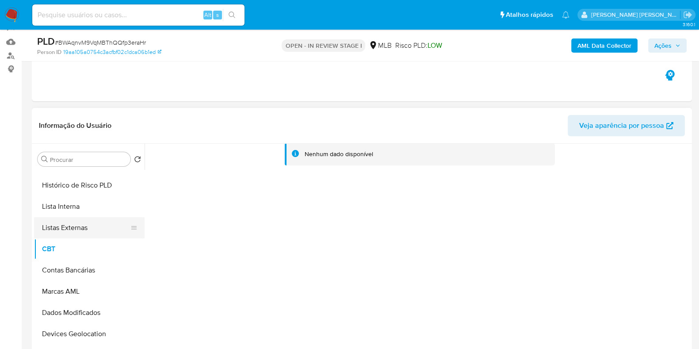
click at [83, 234] on button "Listas Externas" at bounding box center [85, 227] width 103 height 21
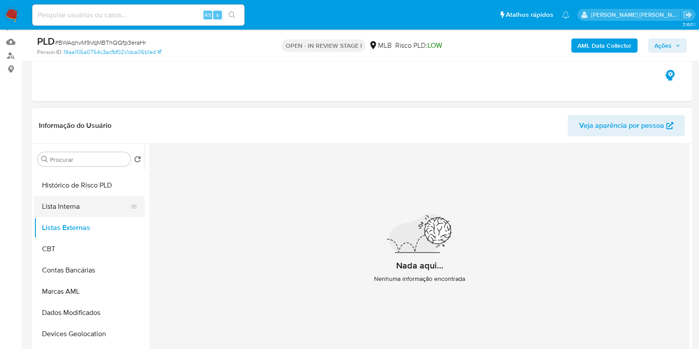
click at [66, 199] on button "Lista Interna" at bounding box center [85, 206] width 103 height 21
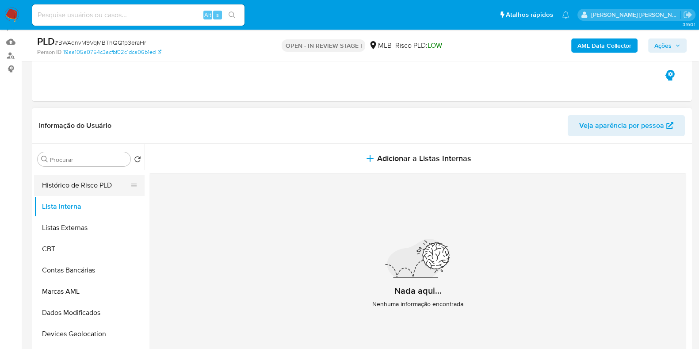
click at [87, 191] on button "Histórico de Risco PLD" at bounding box center [85, 185] width 103 height 21
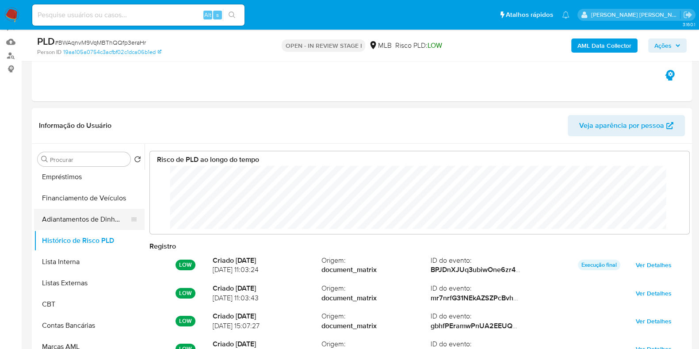
scroll to position [66, 522]
click at [80, 222] on button "Adiantamentos de Dinheiro" at bounding box center [85, 219] width 103 height 21
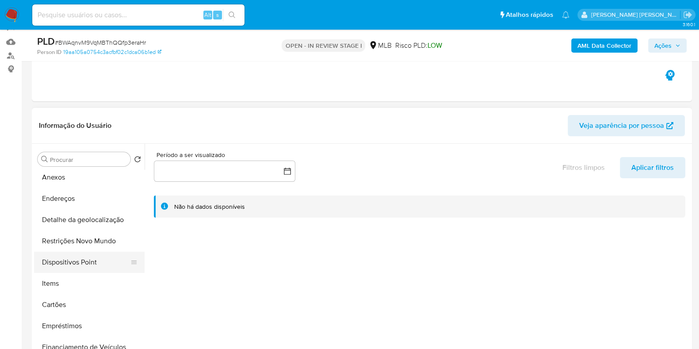
scroll to position [71, 0]
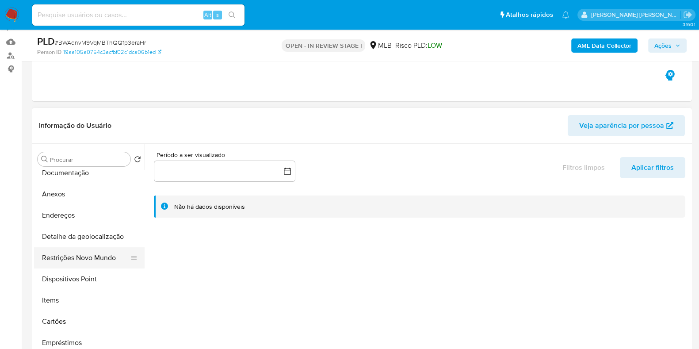
click at [76, 255] on button "Restrições Novo Mundo" at bounding box center [85, 257] width 103 height 21
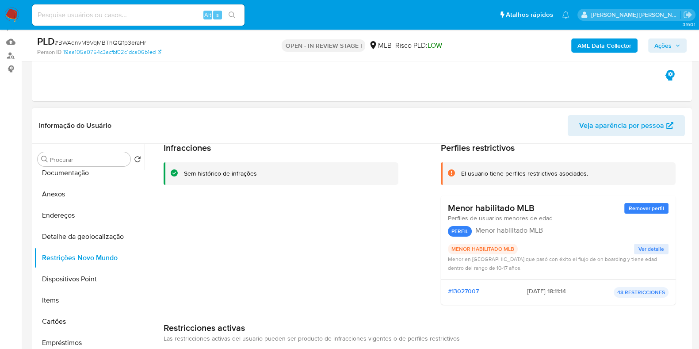
scroll to position [55, 0]
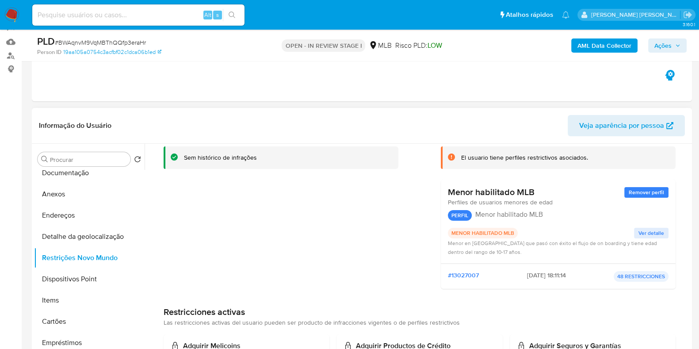
click at [648, 233] on span "Ver detalle" at bounding box center [651, 233] width 26 height 9
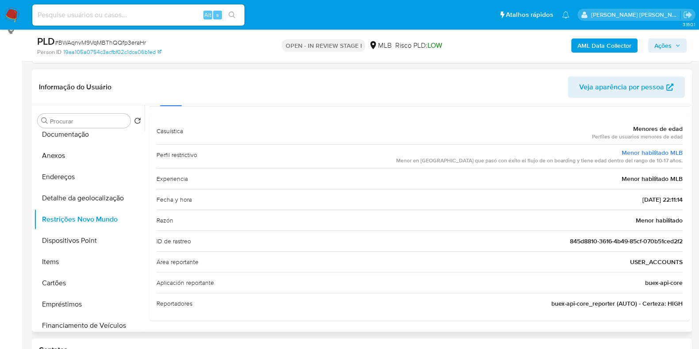
scroll to position [141, 0]
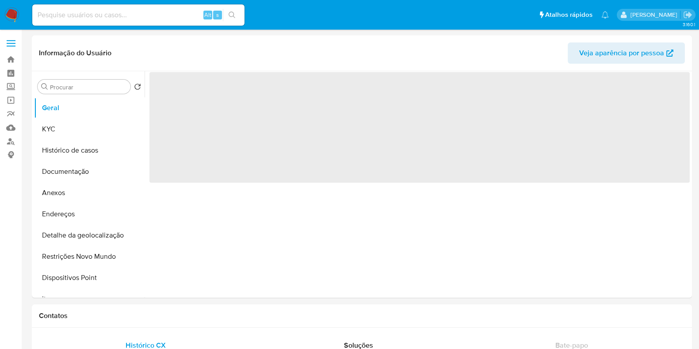
select select "10"
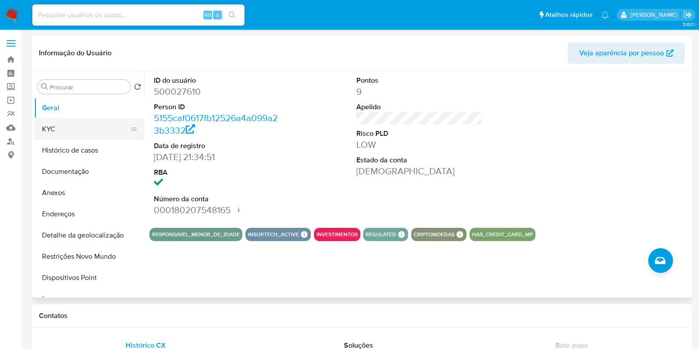
click at [76, 131] on button "KYC" at bounding box center [85, 128] width 103 height 21
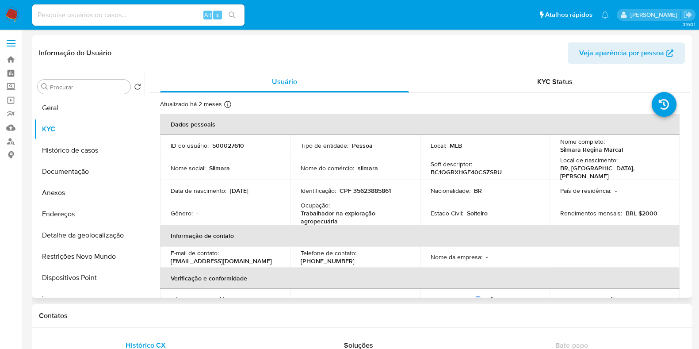
click at [568, 150] on p "Silmara Regina Marcal" at bounding box center [591, 149] width 63 height 8
drag, startPoint x: 555, startPoint y: 151, endPoint x: 630, endPoint y: 154, distance: 75.2
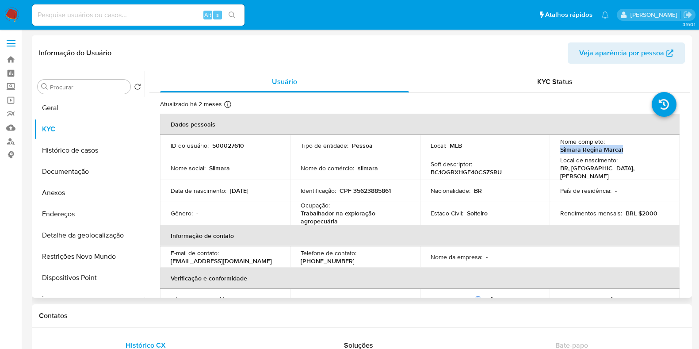
click at [630, 154] on td "Nome completo : Silmara Regina Marcal" at bounding box center [614, 145] width 130 height 21
copy p "Silmara Regina Marcal"
drag, startPoint x: 352, startPoint y: 188, endPoint x: 403, endPoint y: 188, distance: 50.8
click at [403, 188] on div "Identificação : CPF 35623885861" at bounding box center [355, 191] width 109 height 8
copy p "35623885861"
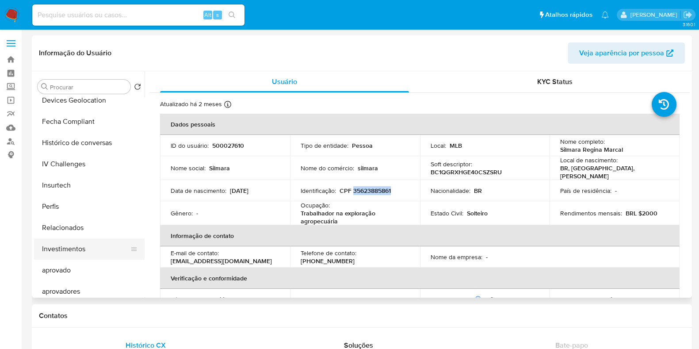
scroll to position [458, 0]
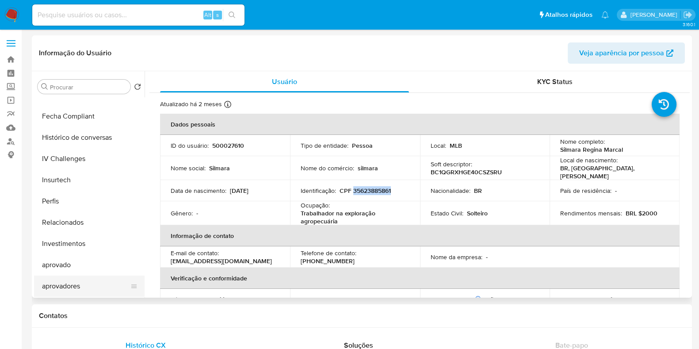
click at [69, 290] on button "aprovadores" at bounding box center [85, 285] width 103 height 21
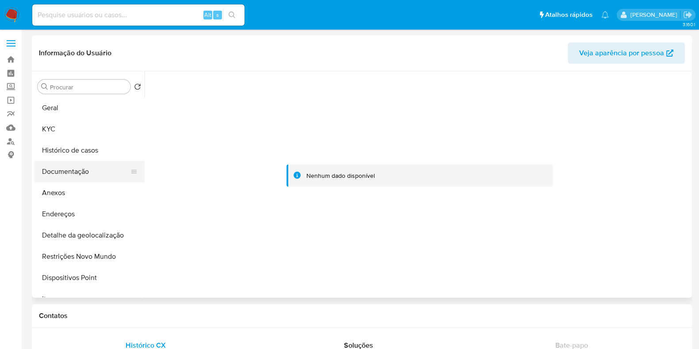
scroll to position [0, 0]
click at [73, 103] on button "Geral" at bounding box center [85, 107] width 103 height 21
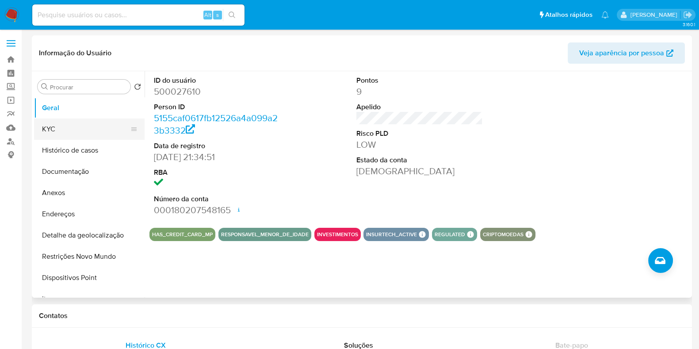
click at [78, 132] on button "KYC" at bounding box center [85, 128] width 103 height 21
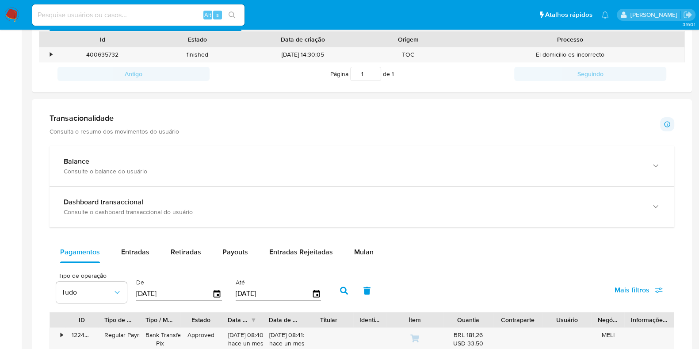
scroll to position [276, 0]
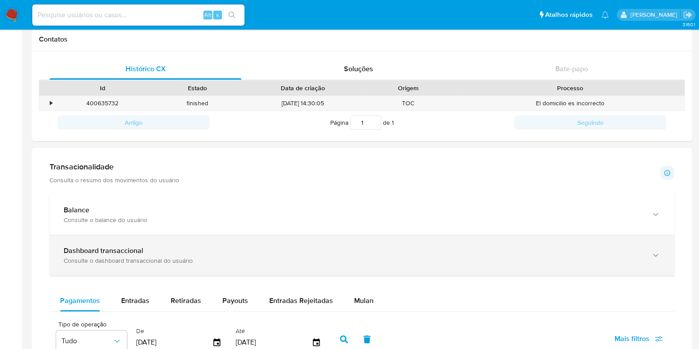
click at [355, 244] on div "Dashboard transaccional Consulte o dashboard transaccional do usuário" at bounding box center [362, 255] width 625 height 40
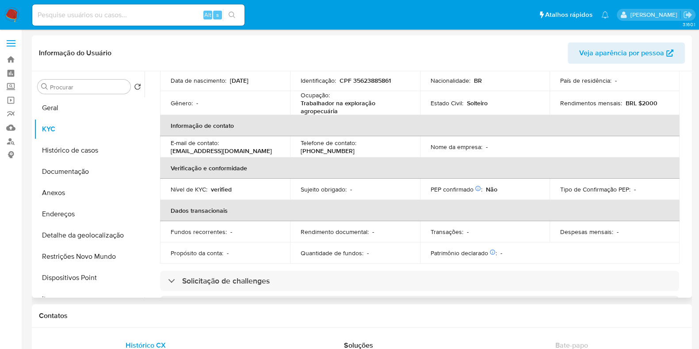
scroll to position [0, 0]
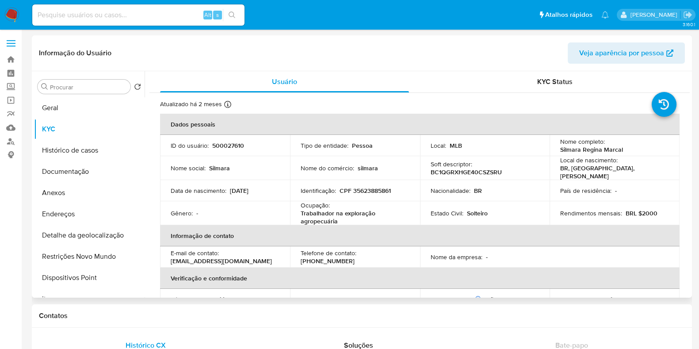
click at [389, 187] on p "CPF 35623885861" at bounding box center [364, 191] width 51 height 8
drag, startPoint x: 391, startPoint y: 188, endPoint x: 352, endPoint y: 188, distance: 38.9
click at [352, 188] on div "Identificação : CPF 35623885861" at bounding box center [355, 191] width 109 height 8
copy p "35623885861"
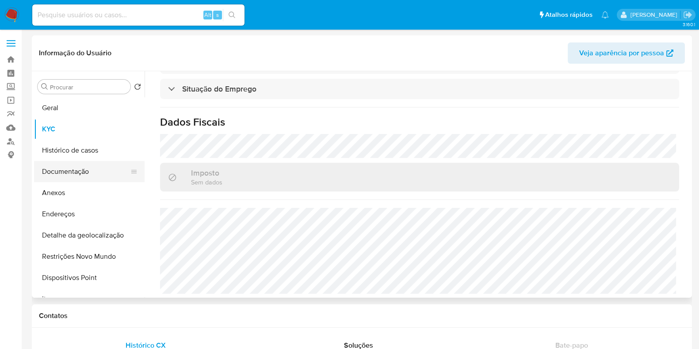
click at [88, 165] on button "Documentação" at bounding box center [85, 171] width 103 height 21
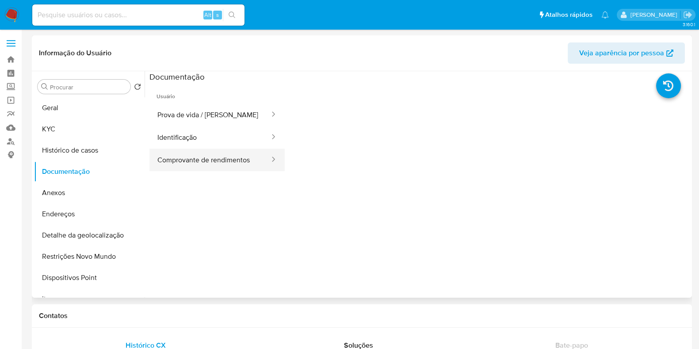
click at [243, 158] on button "Comprovante de rendimentos" at bounding box center [209, 160] width 121 height 23
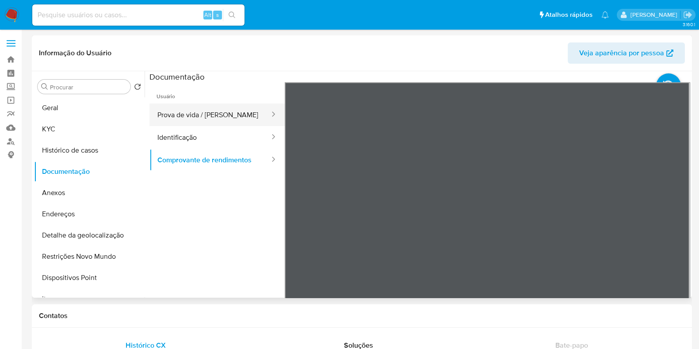
click at [194, 123] on button "Prova de vida / [PERSON_NAME]" at bounding box center [209, 114] width 121 height 23
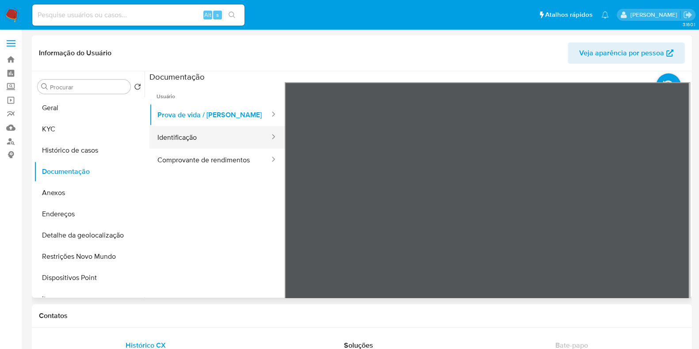
click at [192, 140] on button "Identificação" at bounding box center [209, 137] width 121 height 23
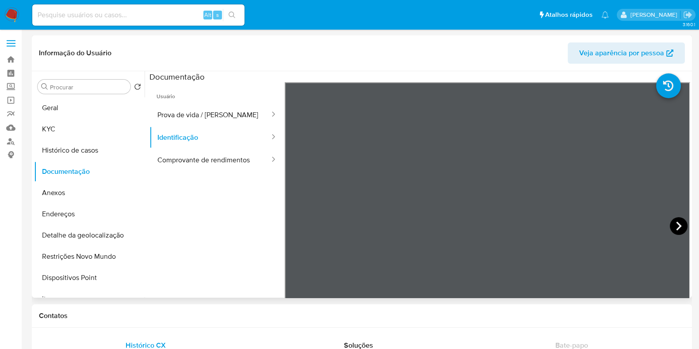
click at [673, 225] on icon at bounding box center [679, 226] width 18 height 18
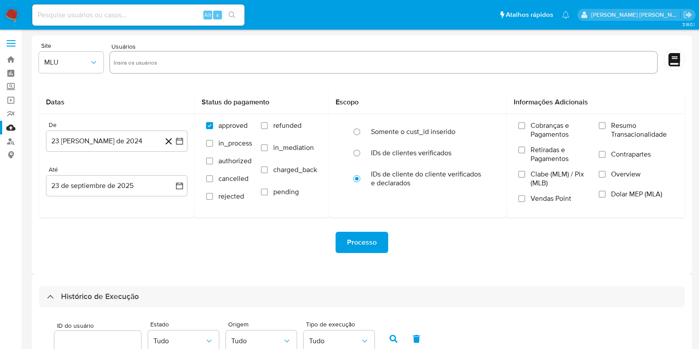
select select "10"
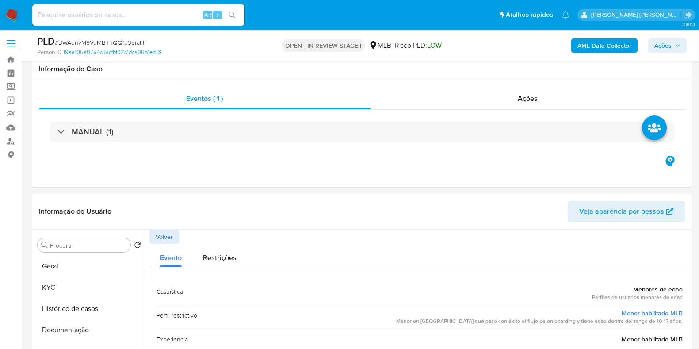
select select "10"
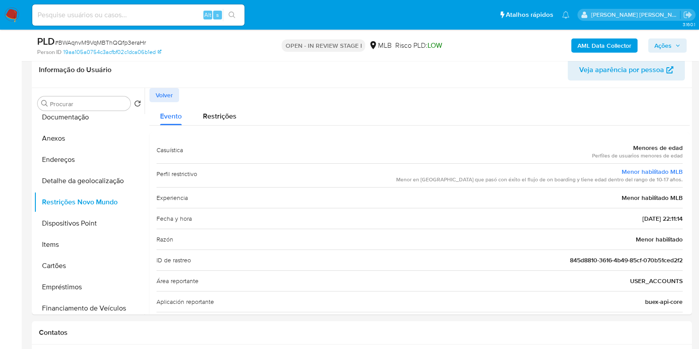
scroll to position [86, 0]
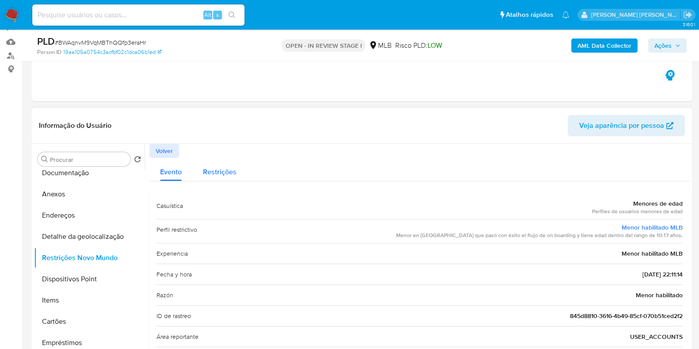
click at [225, 169] on span "Restrições" at bounding box center [220, 172] width 34 height 10
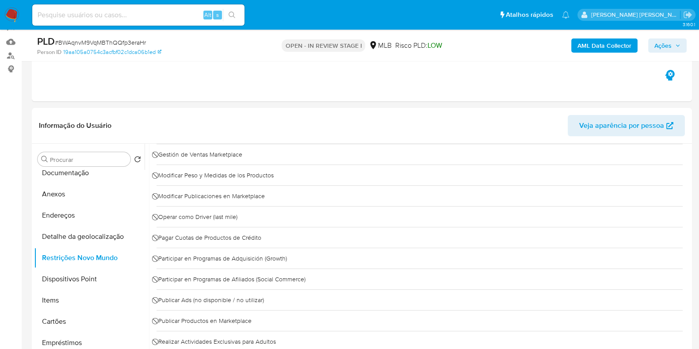
scroll to position [552, 0]
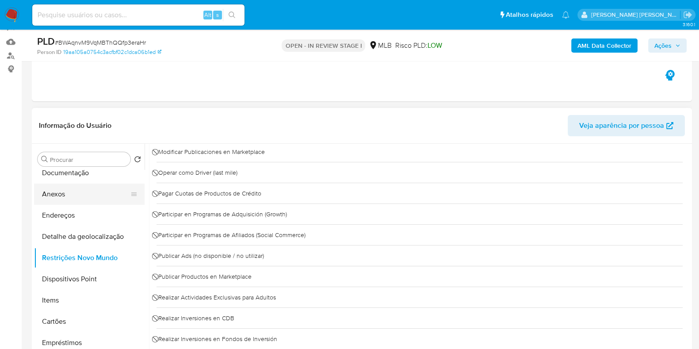
click at [66, 198] on button "Anexos" at bounding box center [85, 193] width 103 height 21
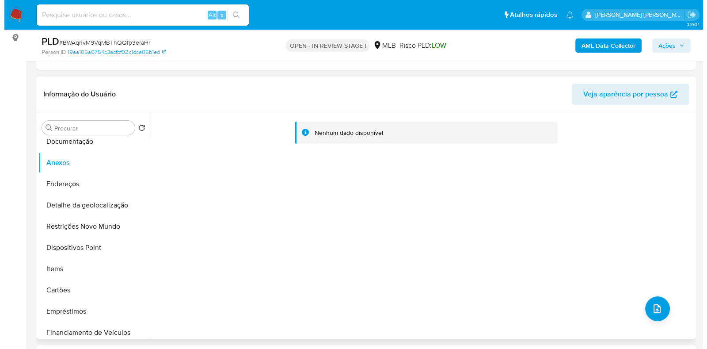
scroll to position [141, 0]
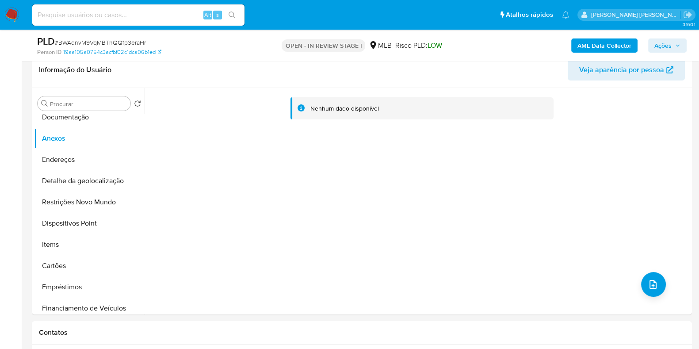
click at [614, 42] on b "AML Data Collector" at bounding box center [604, 45] width 54 height 14
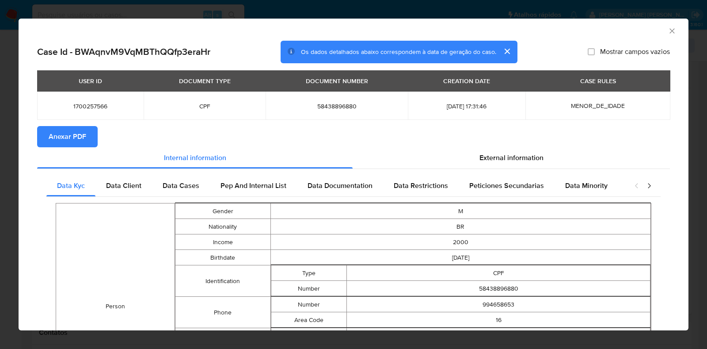
click at [72, 141] on span "Anexar PDF" at bounding box center [68, 136] width 38 height 19
click at [668, 31] on icon "Fechar a janela" at bounding box center [672, 31] width 9 height 9
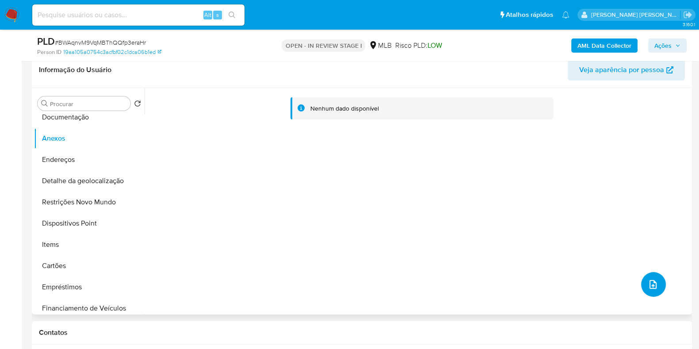
click at [661, 283] on button "upload-file" at bounding box center [653, 284] width 25 height 25
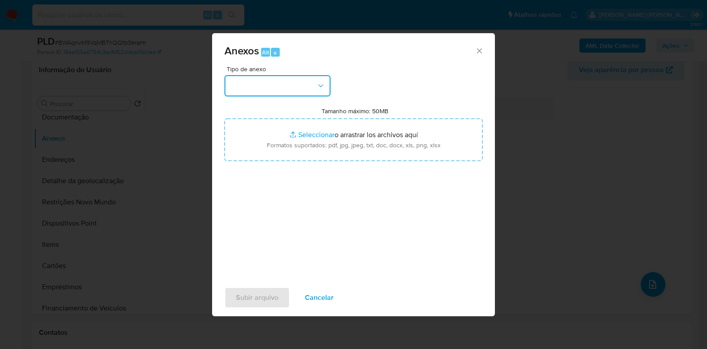
click at [313, 80] on button "button" at bounding box center [278, 85] width 106 height 21
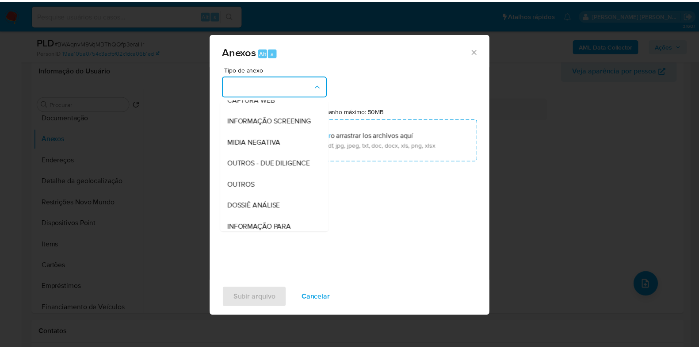
scroll to position [136, 0]
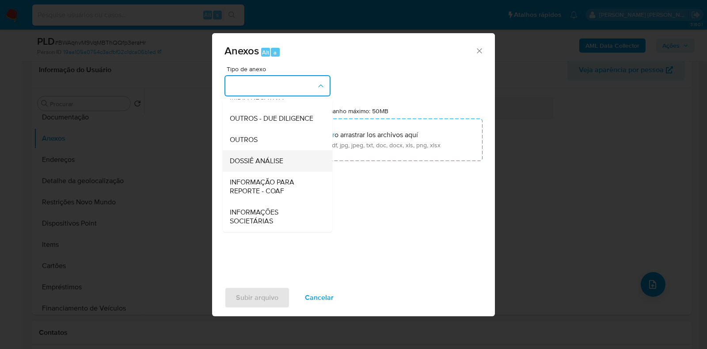
click at [281, 162] on span "DOSSIÊ ANÁLISE" at bounding box center [256, 160] width 53 height 9
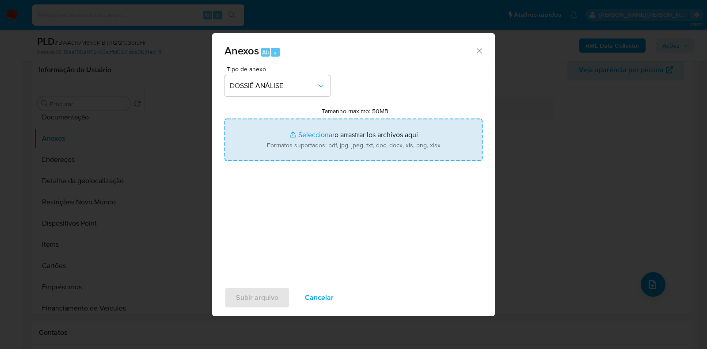
type input "C:\fakepath\SAR - XXXXX - CPF 58438896880 - [PERSON_NAME] [PERSON_NAME] (1).pdf"
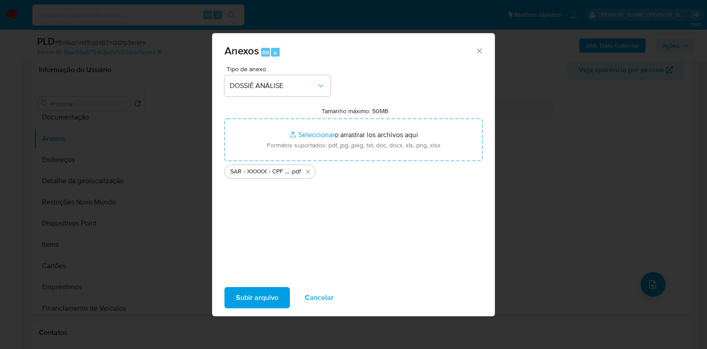
click at [256, 300] on span "Subir arquivo" at bounding box center [257, 297] width 42 height 19
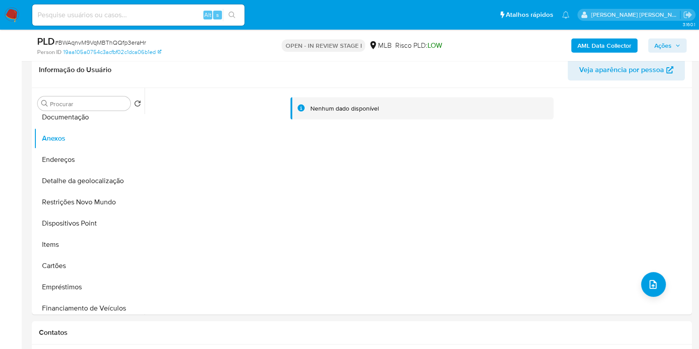
click at [658, 48] on span "Ações" at bounding box center [662, 45] width 17 height 14
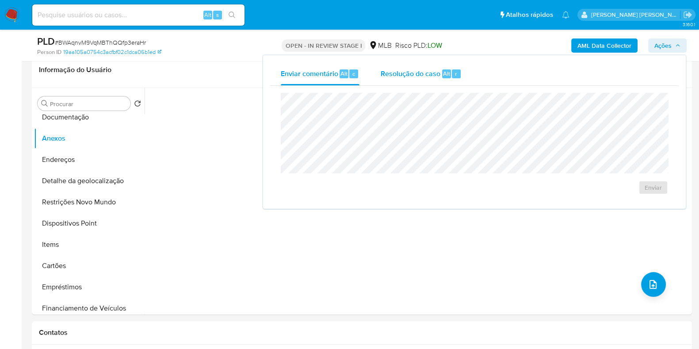
click at [391, 76] on span "Resolução do caso" at bounding box center [411, 73] width 60 height 10
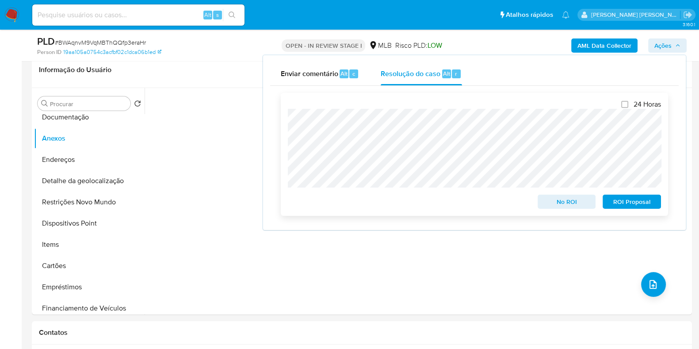
click at [618, 200] on span "ROI Proposal" at bounding box center [632, 201] width 46 height 12
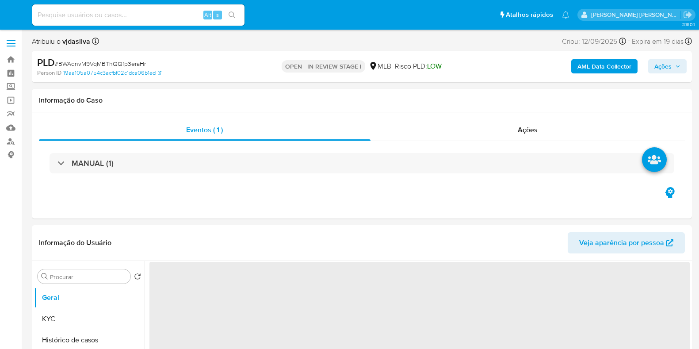
select select "10"
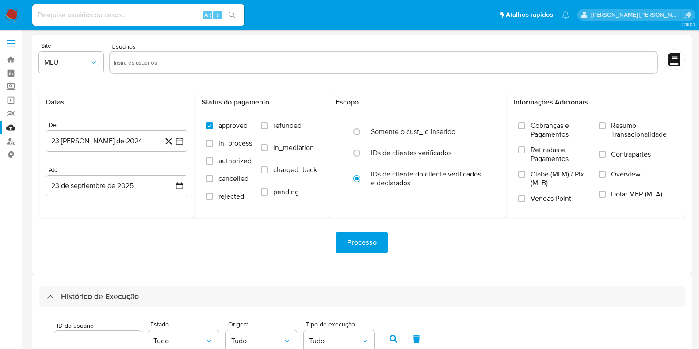
select select "10"
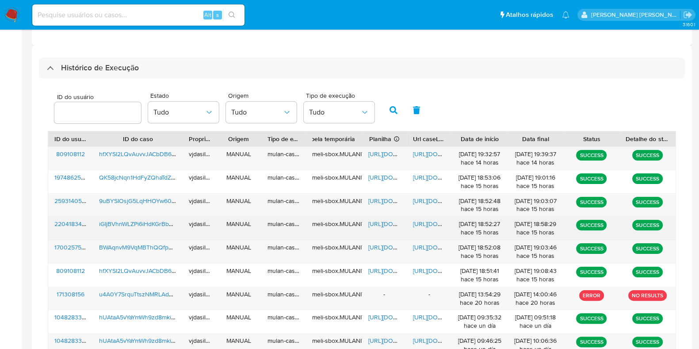
click at [436, 221] on span "[URL][DOMAIN_NAME]" at bounding box center [443, 223] width 61 height 9
click at [379, 227] on span "[URL][DOMAIN_NAME]" at bounding box center [398, 223] width 61 height 9
click at [137, 222] on span "iGIjBVhnWLZPi6iHdKGrBbA5" at bounding box center [137, 223] width 77 height 9
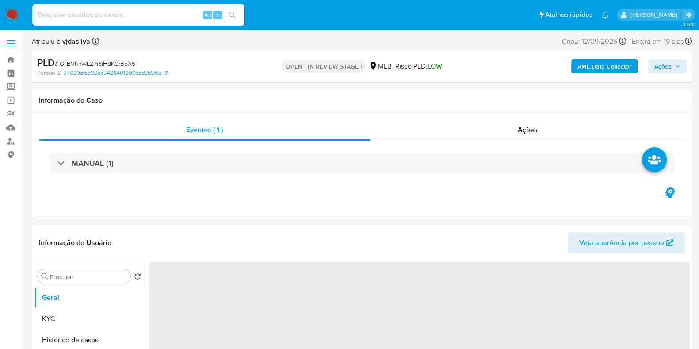
select select "10"
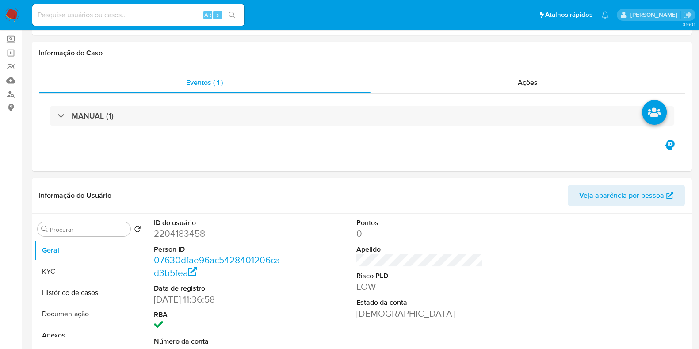
scroll to position [110, 0]
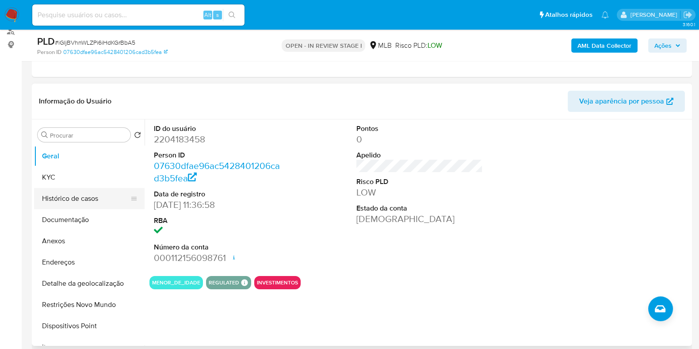
click at [84, 196] on button "Histórico de casos" at bounding box center [85, 198] width 103 height 21
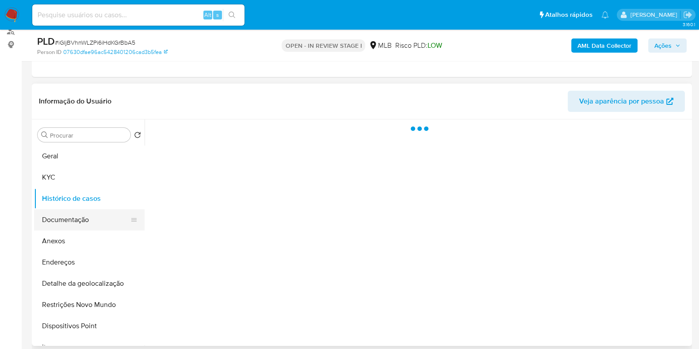
click at [83, 217] on button "Documentação" at bounding box center [85, 219] width 103 height 21
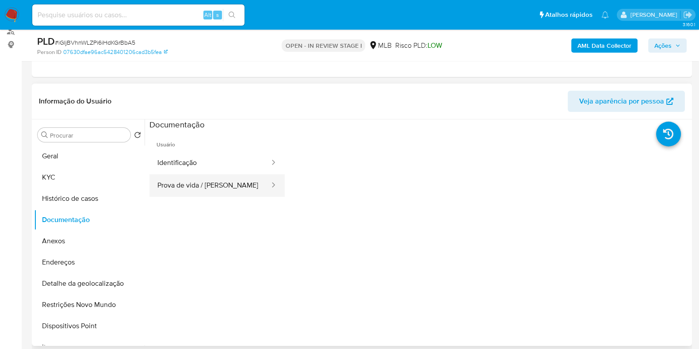
click at [223, 187] on button "Prova de vida / [PERSON_NAME]" at bounding box center [209, 185] width 121 height 23
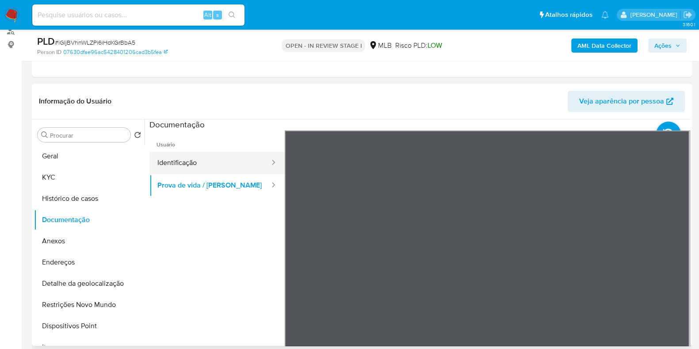
click at [177, 162] on button "Identificação" at bounding box center [209, 163] width 121 height 23
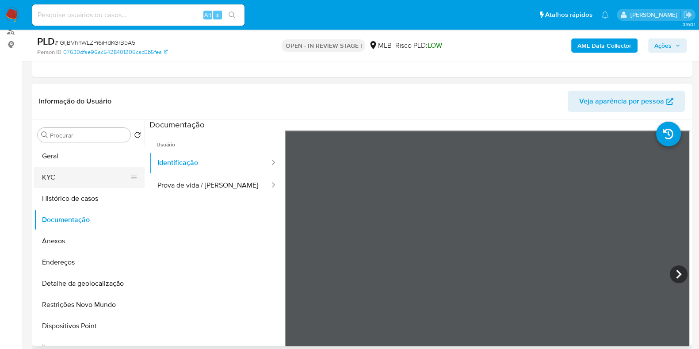
click at [80, 180] on button "KYC" at bounding box center [85, 177] width 103 height 21
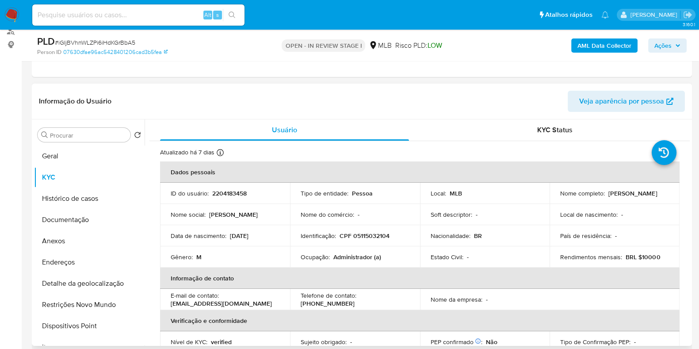
click at [365, 255] on p "Administrador (a)" at bounding box center [357, 257] width 48 height 8
copy div "Ocupação : Administrador (a)"
